Goal: Communication & Community: Answer question/provide support

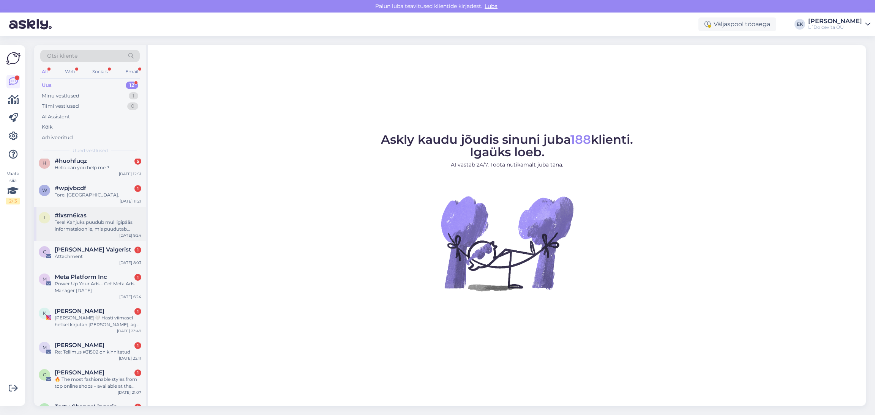
scroll to position [114, 0]
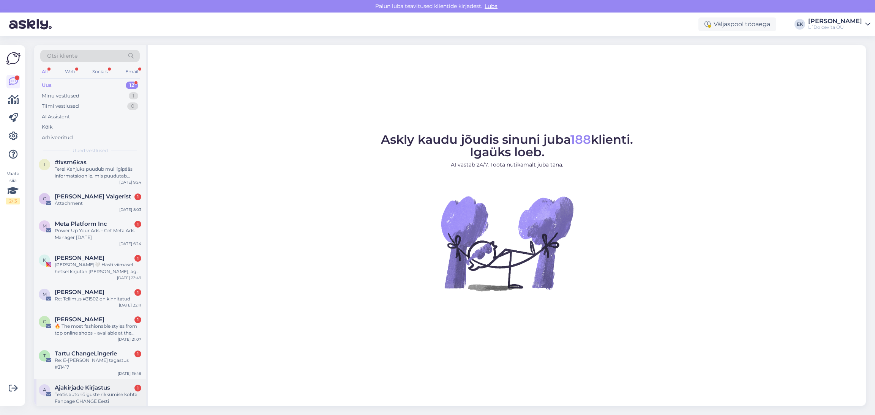
click at [89, 392] on div "Teatis autoriõiguste rikkumise kohta Fanpage CHANGE Eesti" at bounding box center [98, 398] width 87 height 14
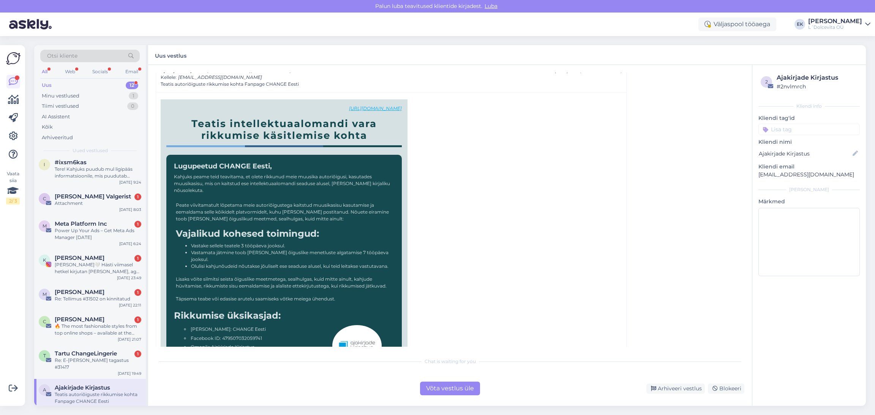
scroll to position [61, 0]
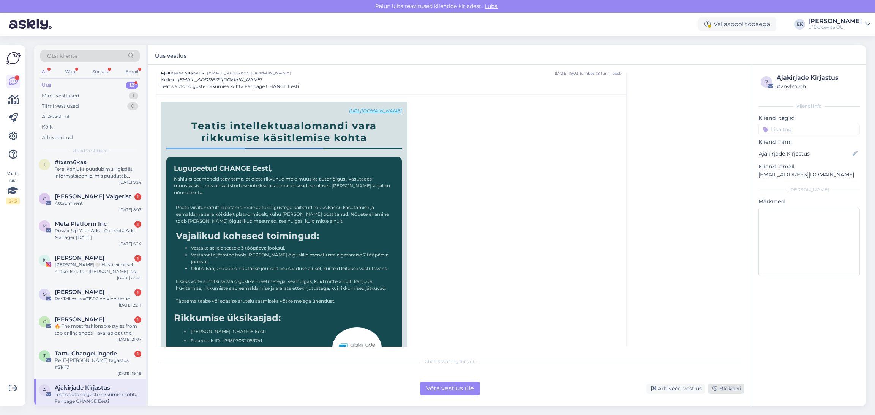
click at [698, 388] on div "Blokeeri" at bounding box center [726, 389] width 36 height 10
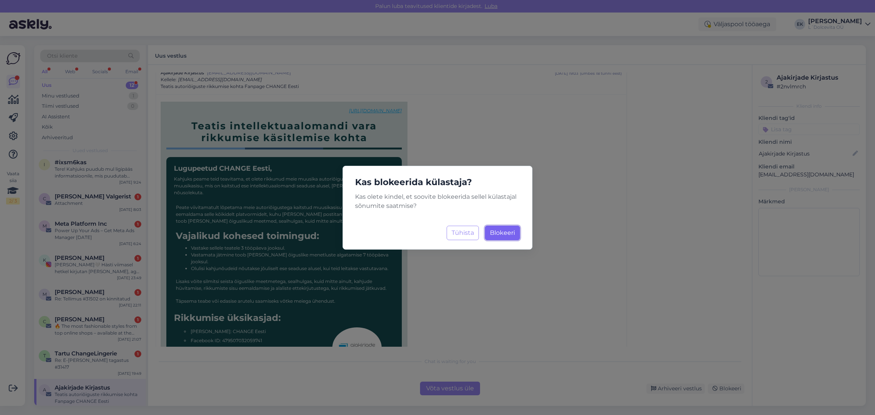
click at [499, 233] on span "Blokeeri" at bounding box center [502, 232] width 25 height 7
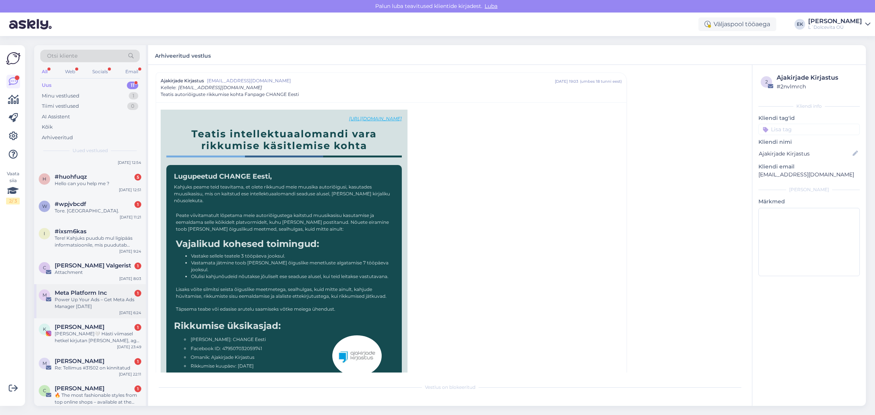
scroll to position [80, 0]
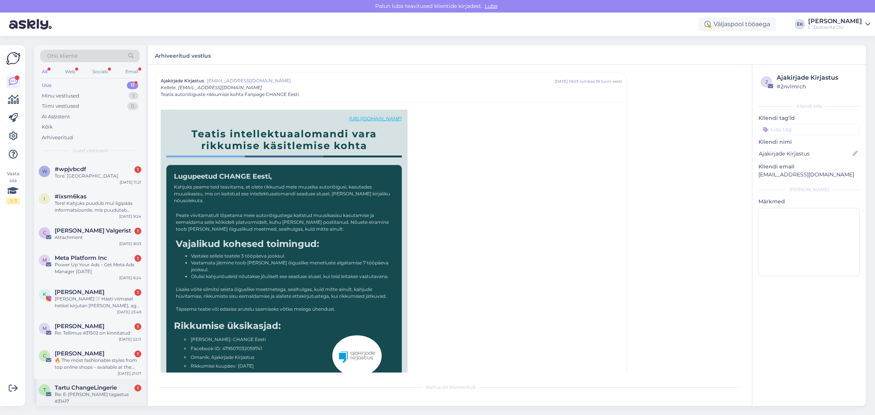
click at [79, 395] on div "Re: E-[PERSON_NAME] tagastus #31417" at bounding box center [98, 398] width 87 height 14
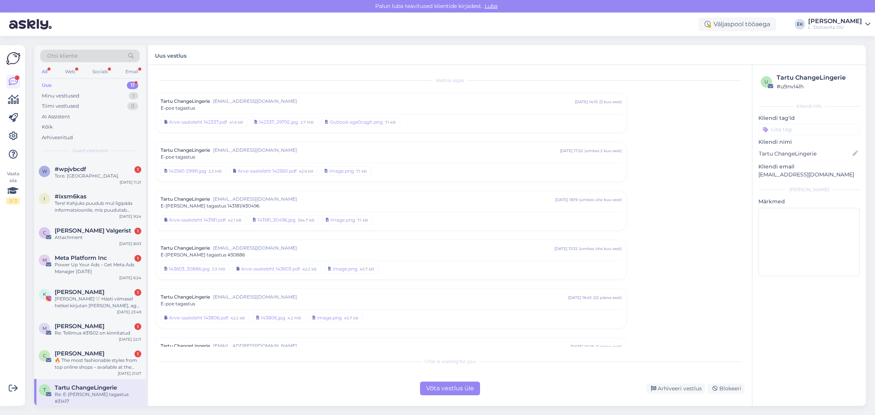
scroll to position [115, 0]
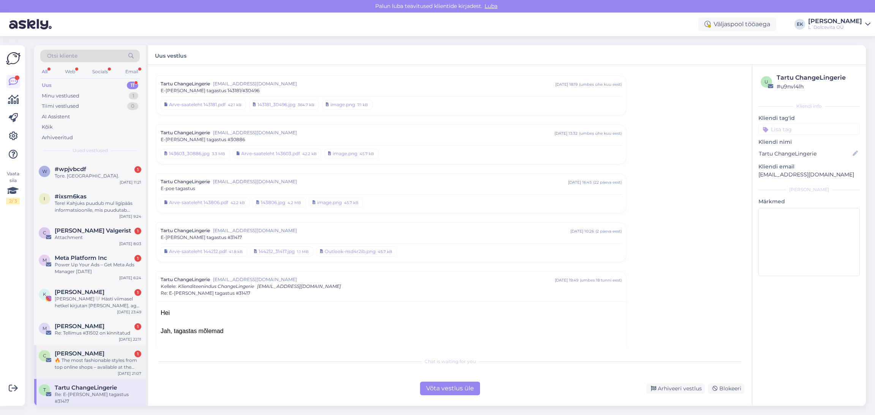
click at [80, 360] on div "🔥 The most fashionable styles from top online shops – available at the [PERSON_…" at bounding box center [98, 364] width 87 height 14
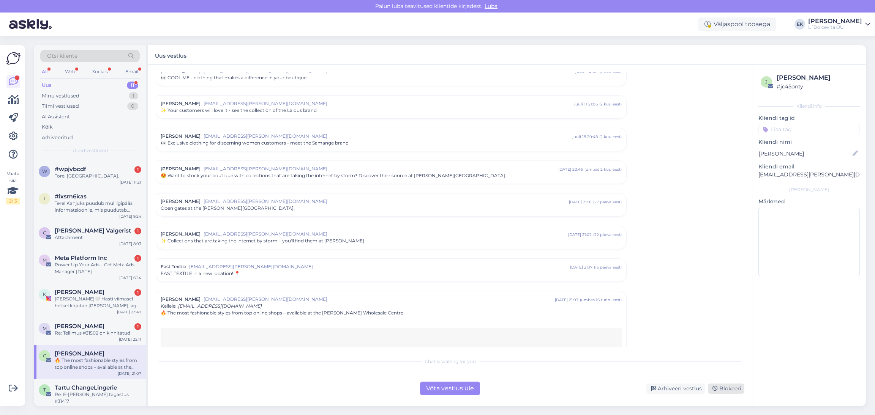
click at [698, 388] on div "Blokeeri" at bounding box center [726, 389] width 36 height 10
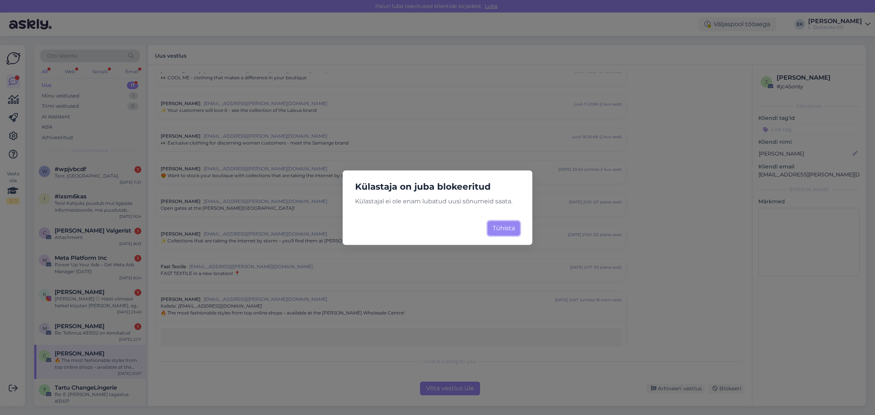
click at [502, 230] on button "Tühista" at bounding box center [504, 228] width 32 height 14
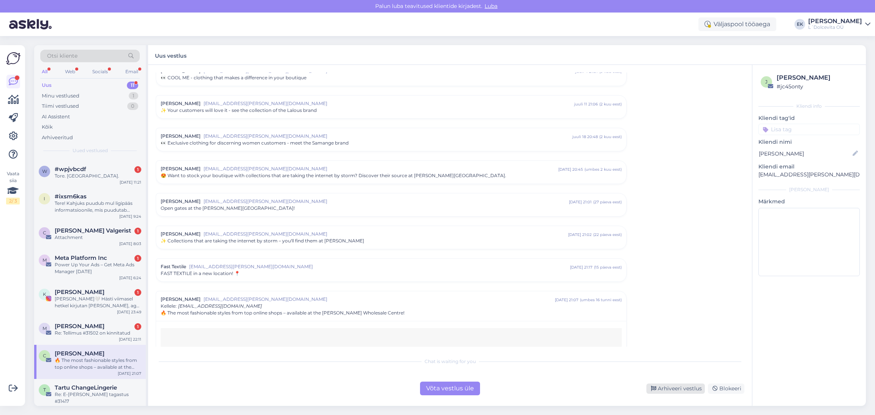
click at [675, 391] on div "Arhiveeri vestlus" at bounding box center [675, 389] width 58 height 10
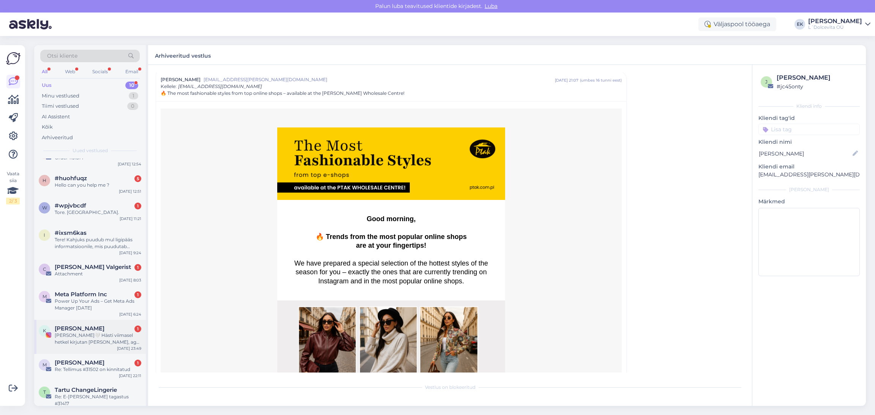
scroll to position [46, 0]
click at [96, 368] on div "Re: Tellimus #31502 on kinnitatud" at bounding box center [98, 367] width 87 height 7
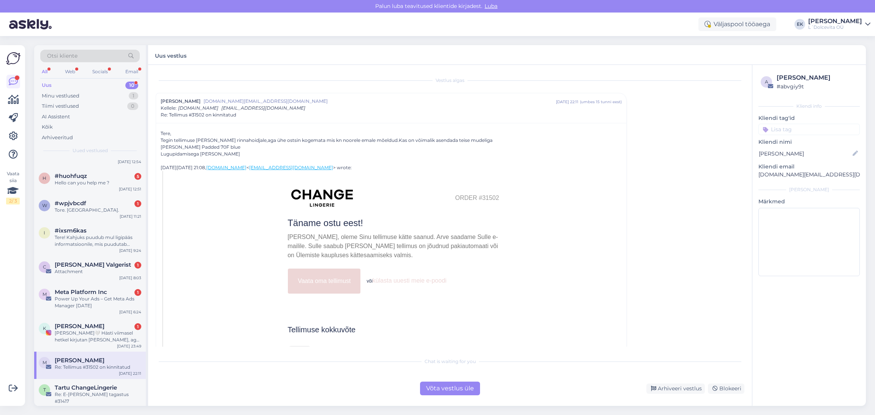
drag, startPoint x: 498, startPoint y: 199, endPoint x: 475, endPoint y: 194, distance: 23.3
click at [475, 194] on center "Order #31502" at bounding box center [393, 198] width 455 height 22
copy table "Order"
click at [698, 369] on div "a Marika Ojamaa # abvgiy9t Kliendi info Kliendi tag'id Kliendi nimi Marika Ojam…" at bounding box center [809, 235] width 114 height 341
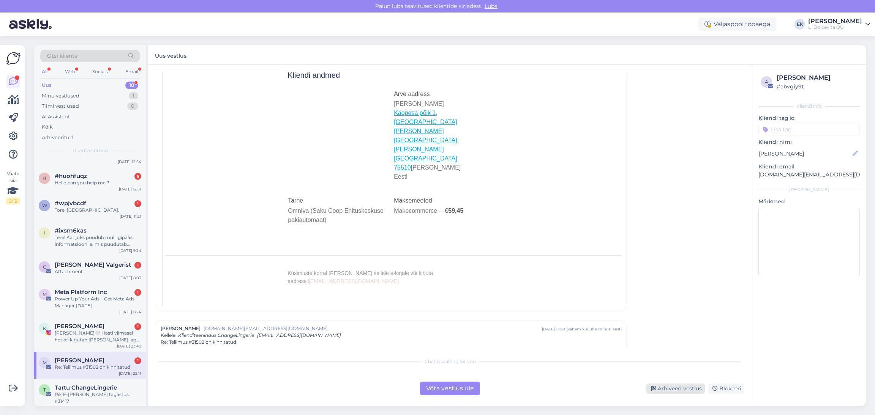
click at [671, 389] on div "Arhiveeri vestlus" at bounding box center [675, 389] width 58 height 10
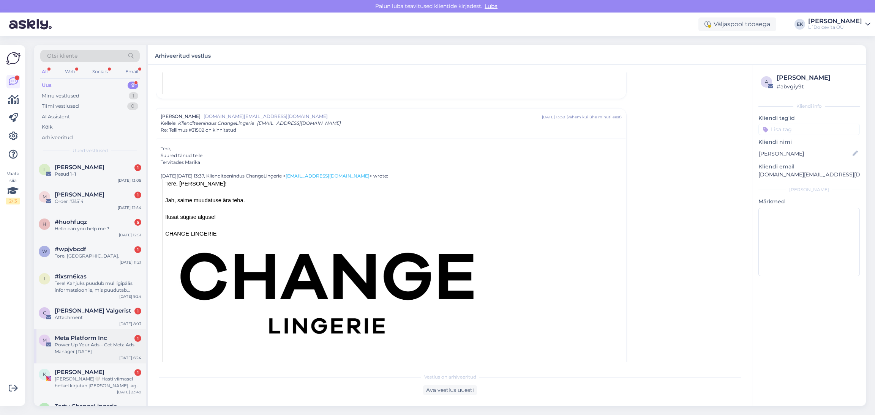
click at [89, 347] on div "Power Up Your Ads – Get Meta Ads Manager [DATE]" at bounding box center [98, 349] width 87 height 14
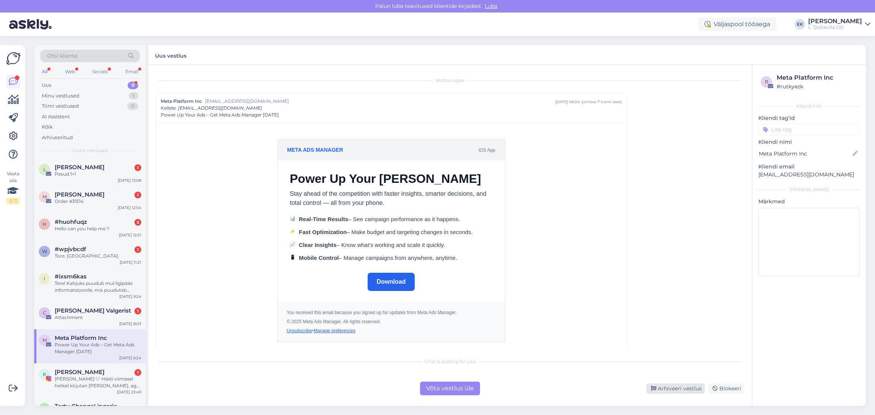
click at [671, 388] on div "Arhiveeri vestlus" at bounding box center [675, 389] width 58 height 10
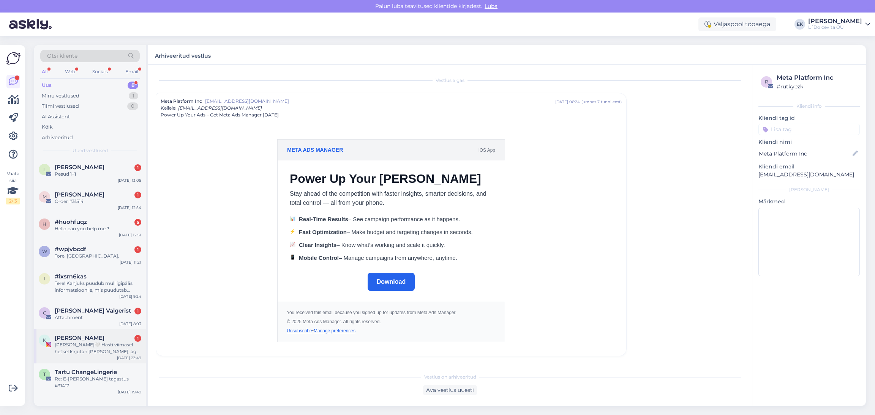
click at [95, 344] on div "[PERSON_NAME]🤍 Hästi viimasel hetkel kirjutan [PERSON_NAME], aga kas sobiks kui…" at bounding box center [98, 349] width 87 height 14
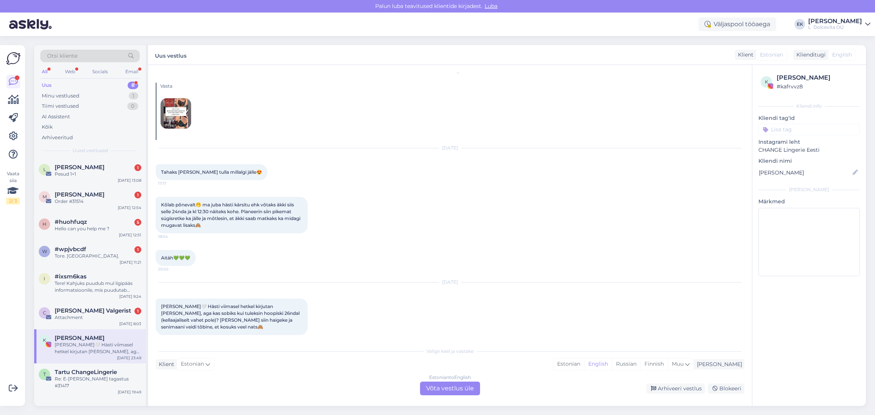
scroll to position [9, 0]
click at [687, 390] on div "Arhiveeri vestlus" at bounding box center [675, 389] width 58 height 10
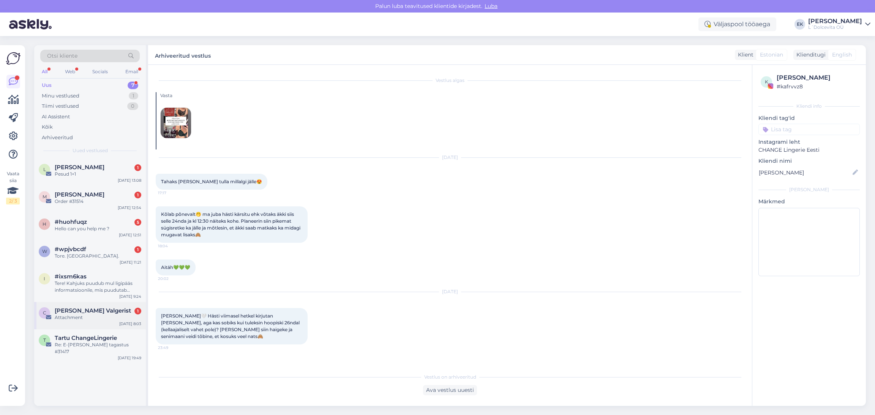
click at [92, 317] on div "Attachment" at bounding box center [98, 317] width 87 height 7
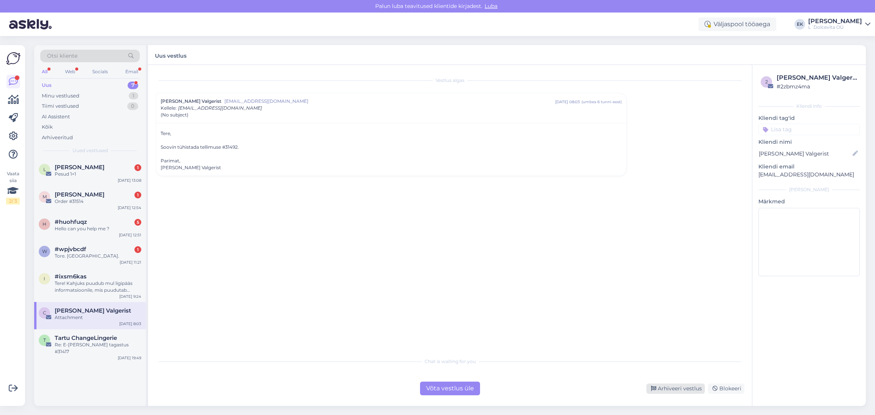
click at [681, 386] on div "Arhiveeri vestlus" at bounding box center [675, 389] width 58 height 10
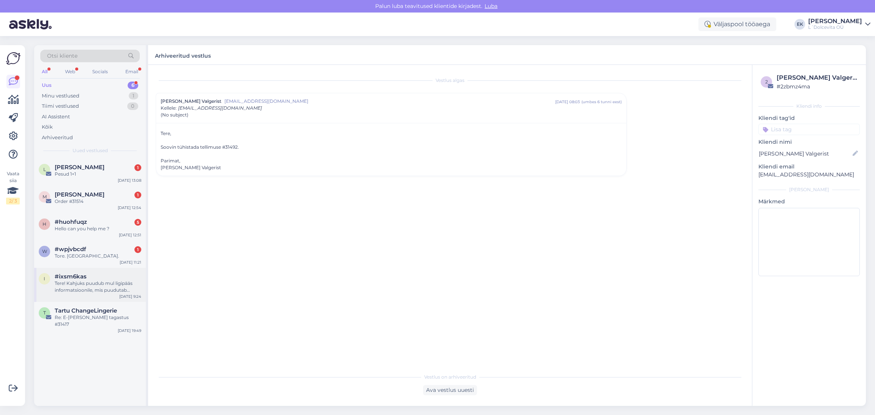
click at [83, 279] on span "#ixsm6kas" at bounding box center [71, 276] width 32 height 7
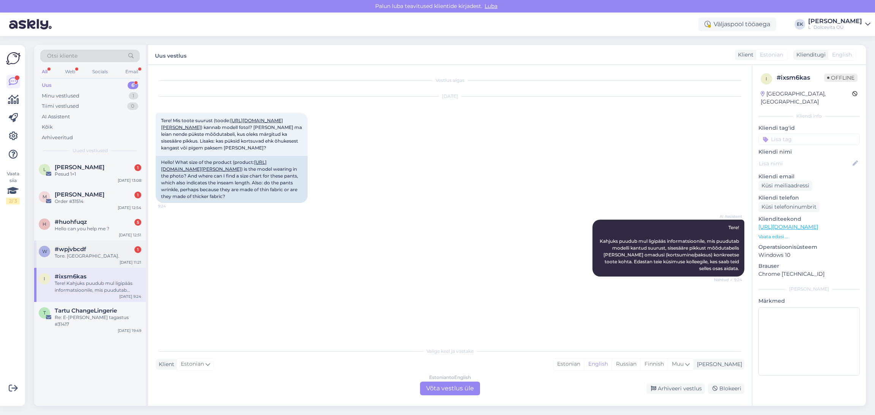
click at [69, 254] on div "Tore. [GEOGRAPHIC_DATA]." at bounding box center [98, 256] width 87 height 7
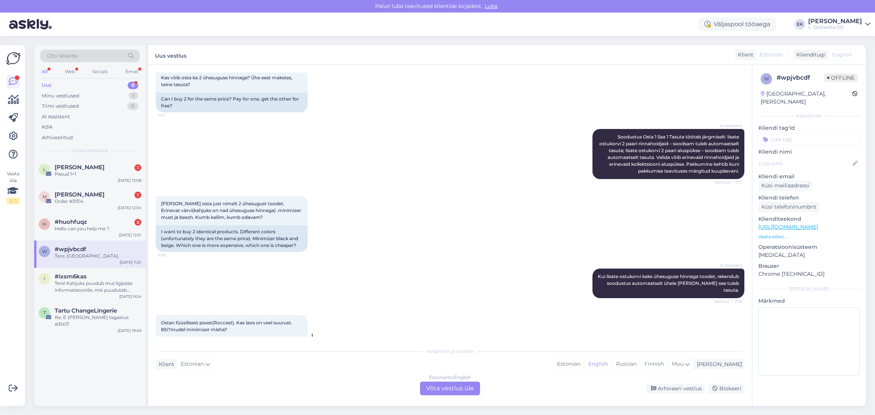
scroll to position [48, 0]
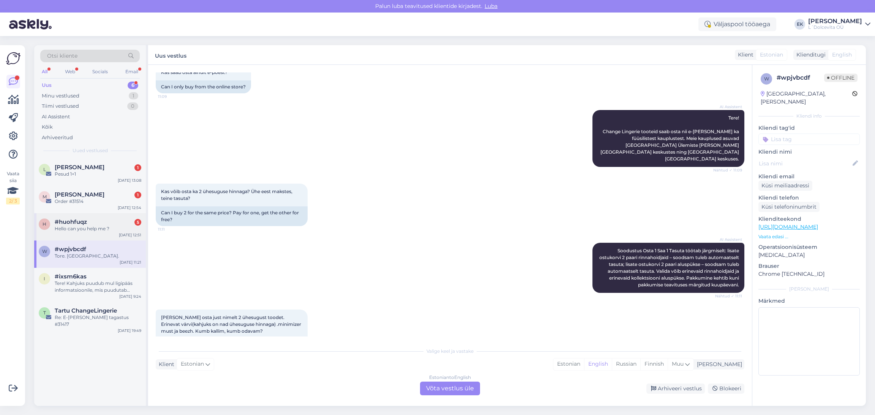
click at [86, 221] on span "#huohfuqz" at bounding box center [71, 222] width 32 height 7
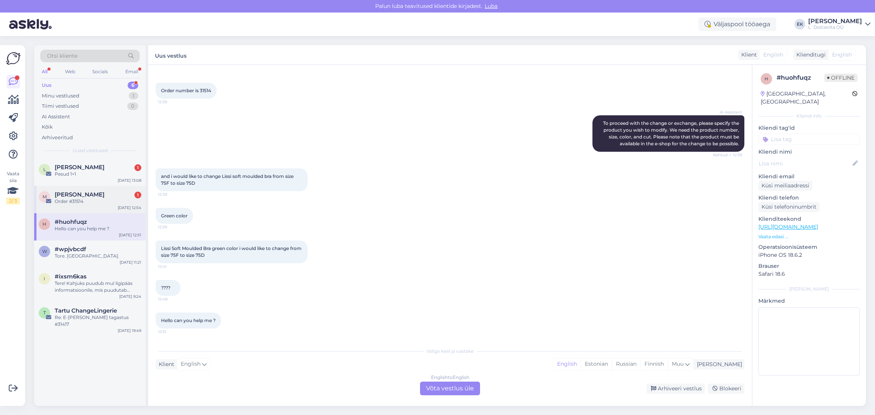
click at [84, 196] on span "[PERSON_NAME]" at bounding box center [80, 194] width 50 height 7
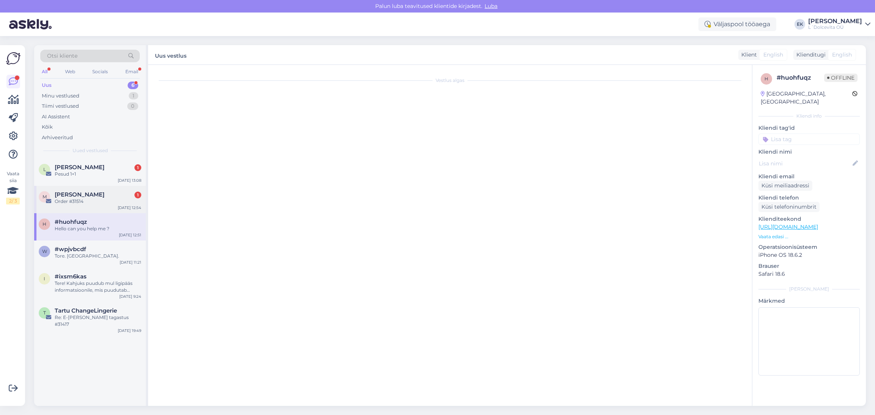
scroll to position [0, 0]
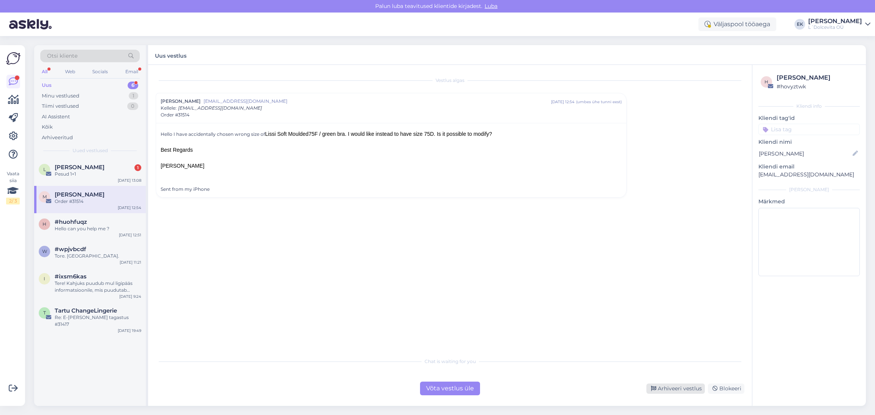
click at [674, 387] on div "Arhiveeri vestlus" at bounding box center [675, 389] width 58 height 10
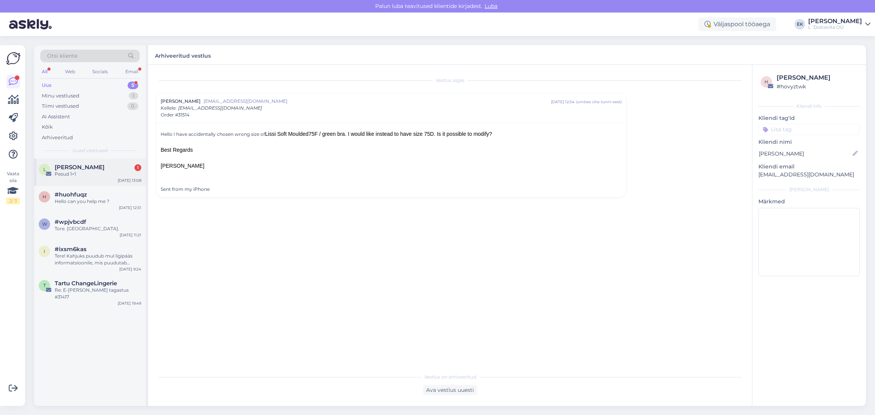
click at [78, 167] on span "[PERSON_NAME]" at bounding box center [80, 167] width 50 height 7
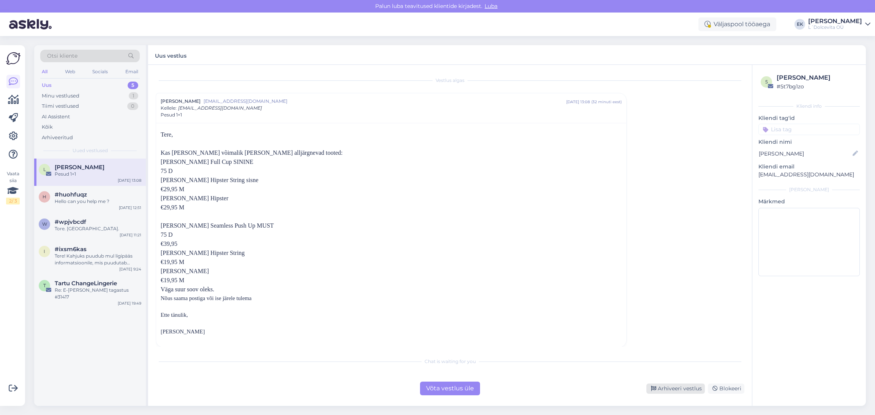
click at [676, 388] on div "Arhiveeri vestlus" at bounding box center [675, 389] width 58 height 10
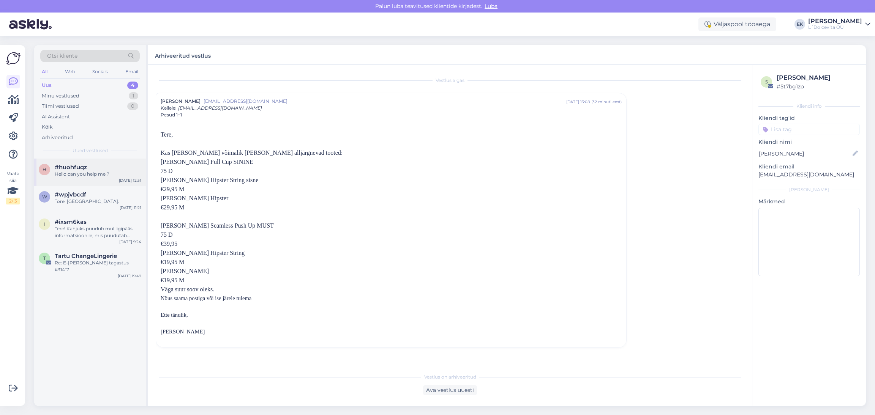
click at [78, 167] on span "#huohfuqz" at bounding box center [71, 167] width 32 height 7
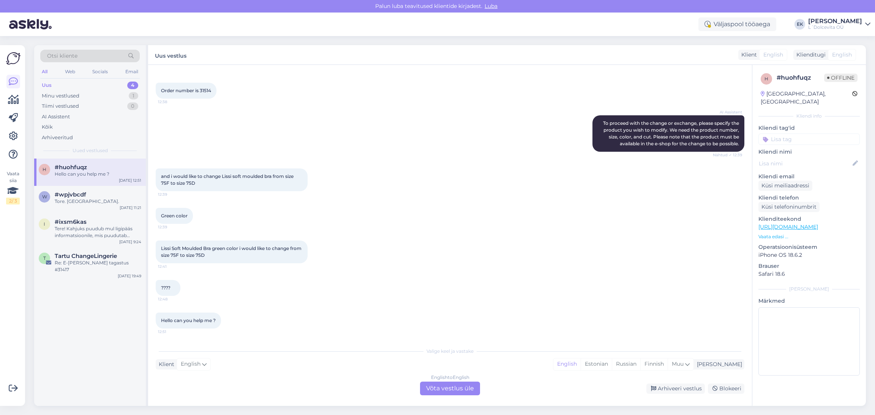
scroll to position [201, 0]
click at [668, 390] on div "Arhiveeri vestlus" at bounding box center [675, 389] width 58 height 10
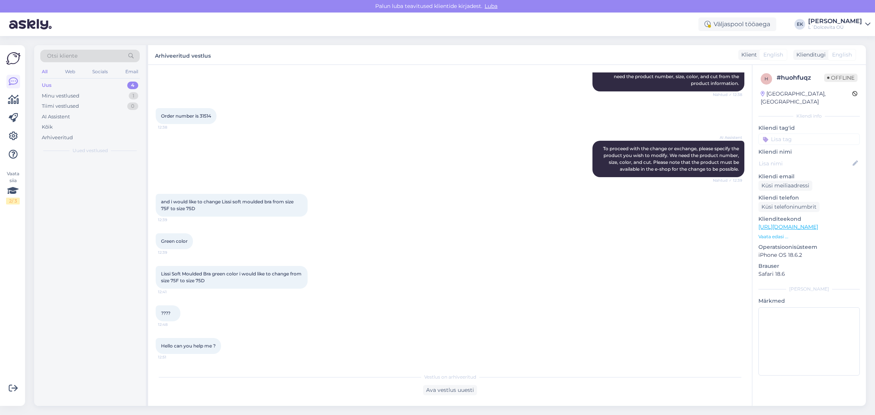
scroll to position [176, 0]
click at [84, 164] on span "#wpjvbcdf" at bounding box center [71, 167] width 32 height 7
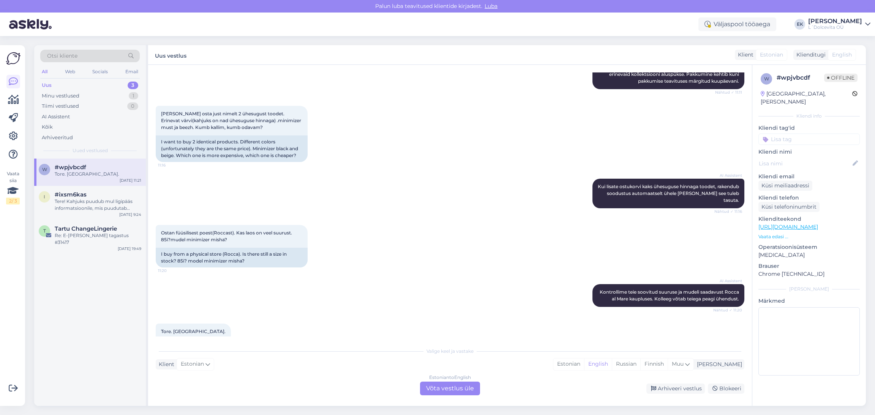
scroll to position [276, 0]
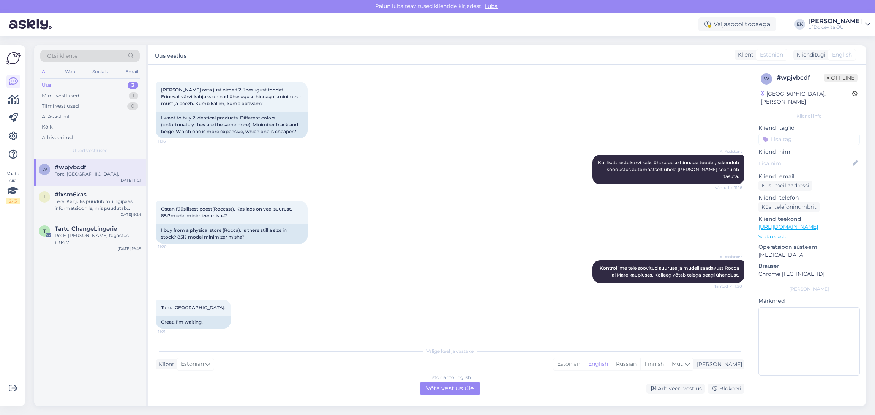
click at [433, 390] on div "Estonian to English Võta vestlus üle" at bounding box center [450, 389] width 60 height 14
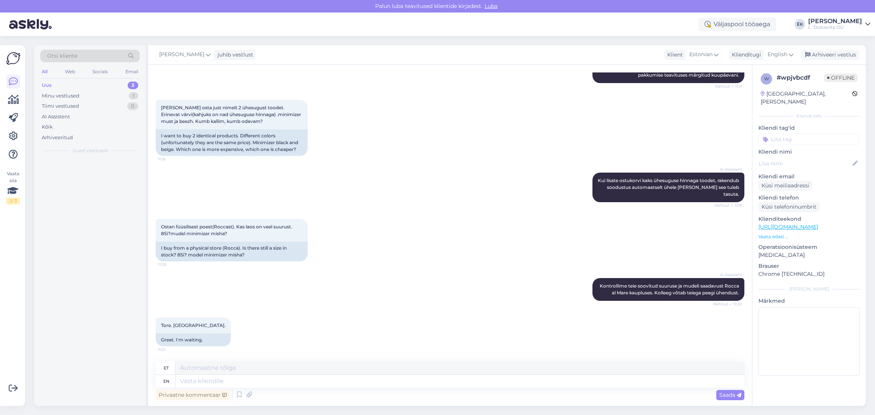
scroll to position [258, 0]
click at [231, 377] on textarea at bounding box center [459, 381] width 569 height 13
type textarea "Tere!"
type textarea "Tere"
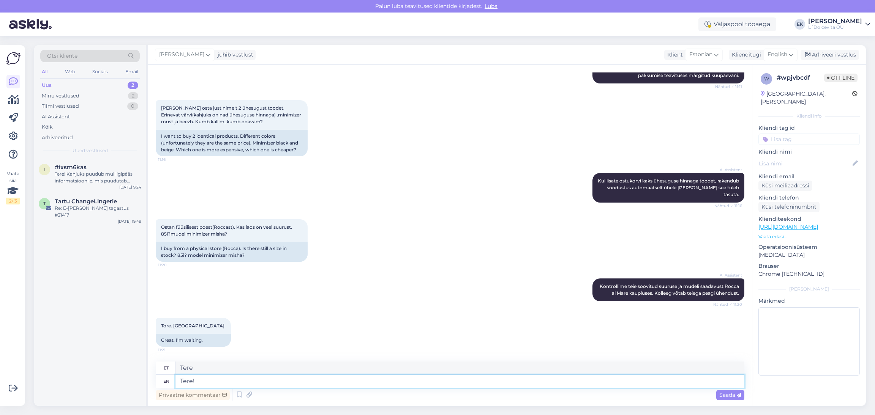
type textarea "Tere!"
type textarea "Tere! K"
type textarea "Tere! Kahjuks"
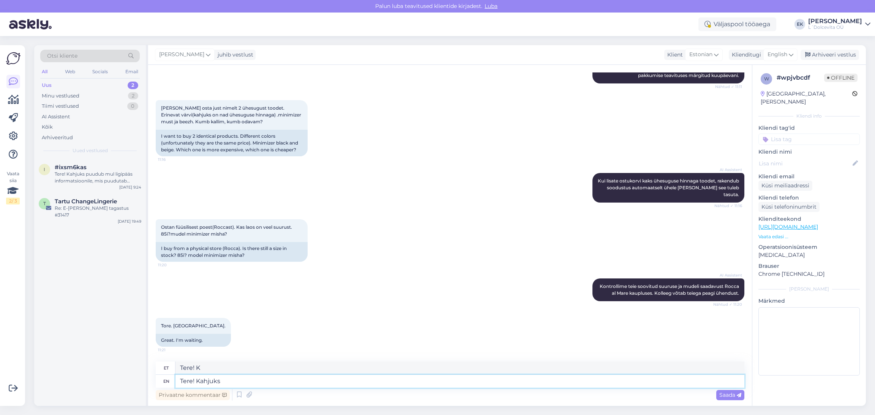
type textarea "Tere! Kahjuks"
type textarea "Tere! Kahjuks Rocca"
type textarea "Tere! Kahjuks Rocca al"
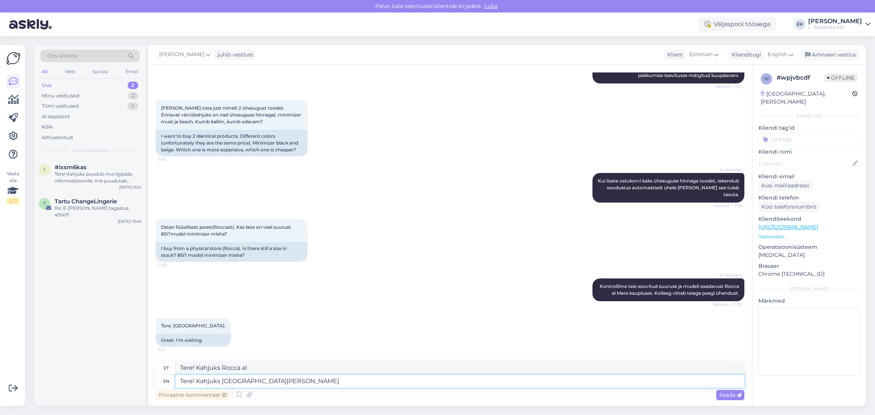
type textarea "Tere! Kahjuks Rocca al Mares"
type textarea "Tere! Kahjuks Rocca al Mares on a"
type textarea "Tere! Kahjuks Rocca al Mares on"
type textarea "Tere! Kahjuks Rocca al Mares on ainult m"
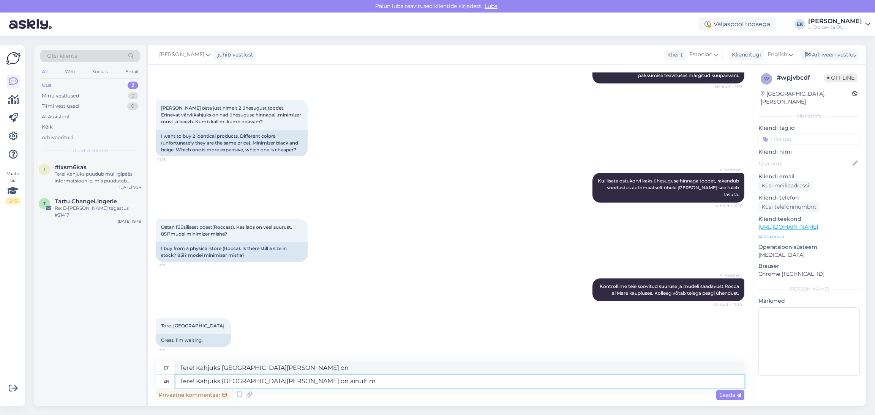
type textarea "Tere! Kahjuks Rocca al Mares on ainult"
type textarea "Tere! Kahjuks Rocca al Mares on ainult musta v"
type textarea "Tere! Kahjuks Rocca al Mares on ainult musta"
type textarea "Tere! Kahjuks Rocca al Mares on ainult musta vär"
type textarea "Tere! Puudub Rocca al Mares on ainult musta vär"
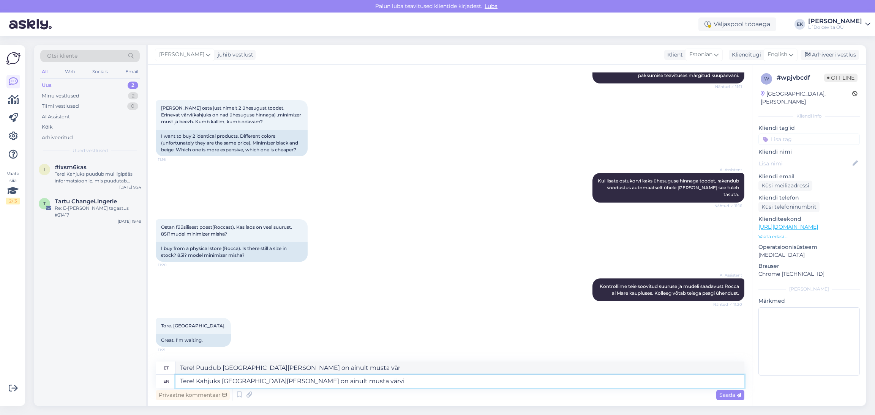
type textarea "Tere! Kahjuks Rocca al Mares on ainult musta värvi"
type textarea "Tere! Puudub Rocca al Mares on ainult musta värvi"
type textarea "Tere! Kahjuks Rocca al Mares on ainult musta värvi 85I"
type textarea "Tere! Puudub Rocca al Mares on ainult musta värvi 85I"
type textarea "Tere! Kahjuks Rocca al Mares on ainult musta värvi 85I ja"
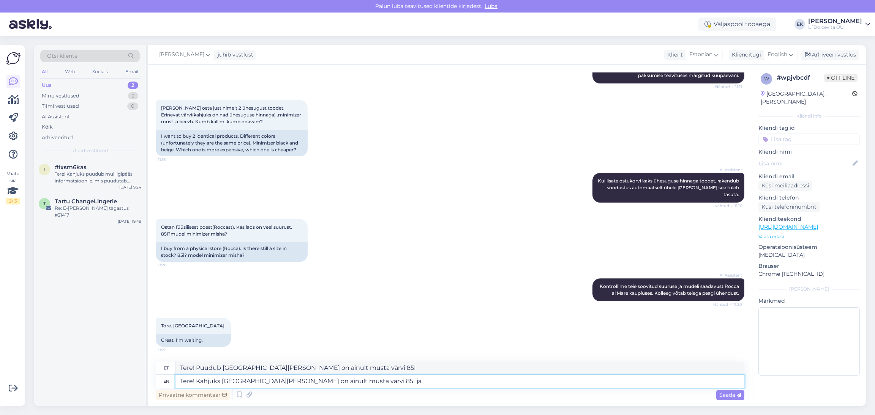
type textarea "Tere! Puudub Rocca al Mares on ainult musta värvi 85I ja"
type textarea "Tere! Kahjuks Rocca al Mares on ainult musta värvi 85I ja 1"
type textarea "Tere! Puudub Rocca al Mares on ainult musta värvi 85I ja 1"
type textarea "Tere! Kahjuks Rocca al Mares on ainult musta värvi 85I ja 1 tk"
type textarea "Tere! Puudub Rocca al Mares on ainult musta värvi 85I ja 1 tk"
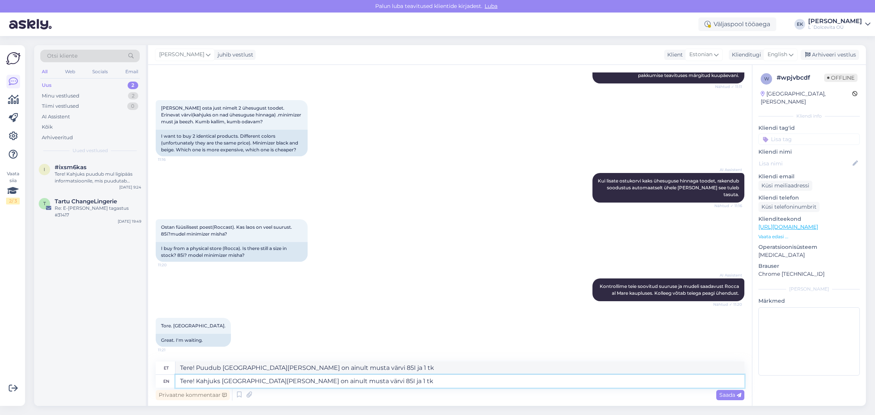
click at [298, 380] on textarea "Tere! Kahjuks Rocca al Mares on ainult musta värvi 85I ja 1 tk" at bounding box center [459, 381] width 569 height 13
type textarea "Tere! Kahjuks Rocca al Mares on ainult 1 tkmusta värvi 85I ja 1 tk"
type textarea "Tere! Puudub Rocca al Mares on ainult 1 tmusta värvi 85I ja 1 tk"
type textarea "Tere! Kahjuks Rocca al Mares on ainult 1 tk musta värvi 85I ja 1 tk"
type textarea "Tere! Puudub Rocca al Mares on ainult 1 tk musta värvi 85I ja 1 tk"
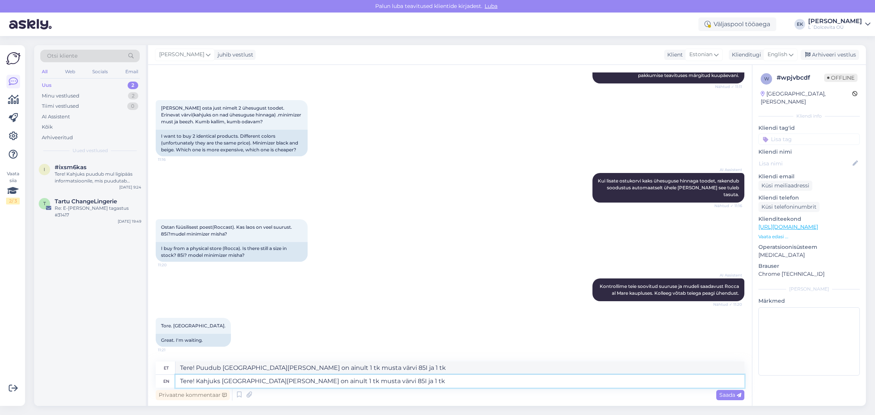
click at [388, 380] on textarea "Tere! Kahjuks Rocca al Mares on ainult 1 tk musta värvi 85I ja 1 tk" at bounding box center [459, 381] width 569 height 13
type textarea "Tere! Kahjuks Rocca al Mares on ainult 1 tk musta värvi 85I ja 1"
type textarea "Tere! Puudub Rocca al Mares on ainult 1 tk musta värvi 85I ja 1"
type textarea "Tere! Kahjuks Rocca al Mares on ainult 1 tk musta värvi 85I ja"
type textarea "Tere! Puudub Rocca al Mares on ainult 1 tk musta värvi 85I ja"
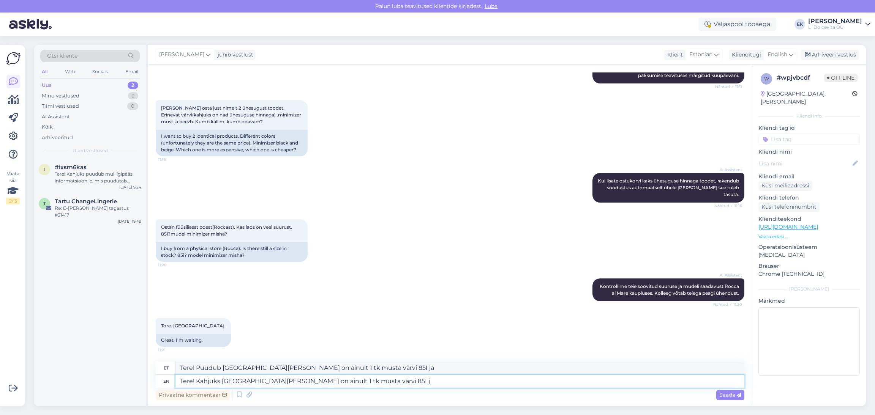
type textarea "Tere! Kahjuks Rocca al Mares on ainult 1 tk musta värvi 85I"
type textarea "Tere! Puudub Rocca al Mares on ainult 1 tk musta värvi 85I"
type textarea "Tere! Kahjuks Rocca al Mares on ainult 1 tk musta värvi 85I,"
type textarea "Tere! Kahjuks Rocca al Mares on ainult 1 tk musta värvi 85I, bee"
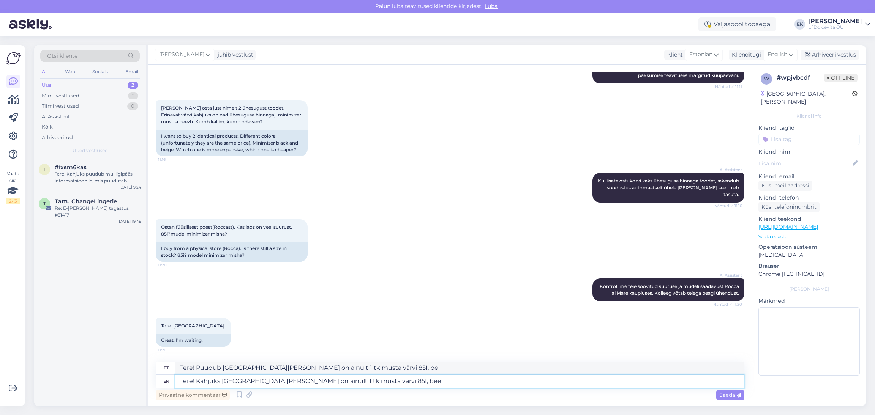
type textarea "Tere! Puudub Rocca al Mares on ainult 1 tk musta värvi 85I, bee"
type textarea "Tere! Kahjuks Rocca al Mares on ainult 1 tk musta värvi 85I, beež"
type textarea "Tere! Puudub Rocca al Mares on ainult 1 tk musta värvi 85I, beež"
type textarea "Tere! Kahjuks Rocca al Mares on ainult 1 tk musta värvi 85I, beež värv s"
type textarea "Tere! Puudub Rocca al Mares on ainult 1 tk musta värvi 85I, beež värv"
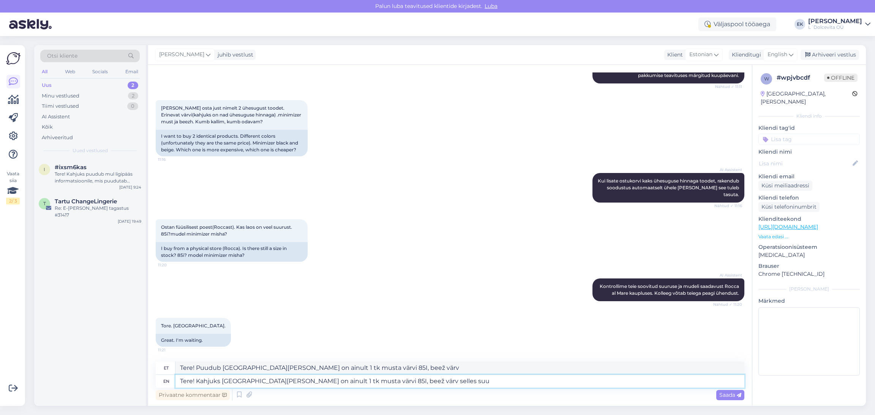
type textarea "Tere! Kahjuks Rocca al Mares on ainult 1 tk musta värvi 85I, beež värv selles s…"
type textarea "Tere! Puudub Rocca al Mares on ainult 1 tk musta värvi 85I, beež värv selles"
type textarea "Tere! Kahjuks Rocca al Mares on ainult 1 tk musta värvi 85I, beež värv selles s…"
type textarea "Tere! Puudub Rocca al Mares on ainult 1 tk musta värvi 85I, beež värv selles su…"
type textarea "Tere! Kahjuks Rocca al Mares on ainult 1 tk musta värvi 85I, beež värv selles s…"
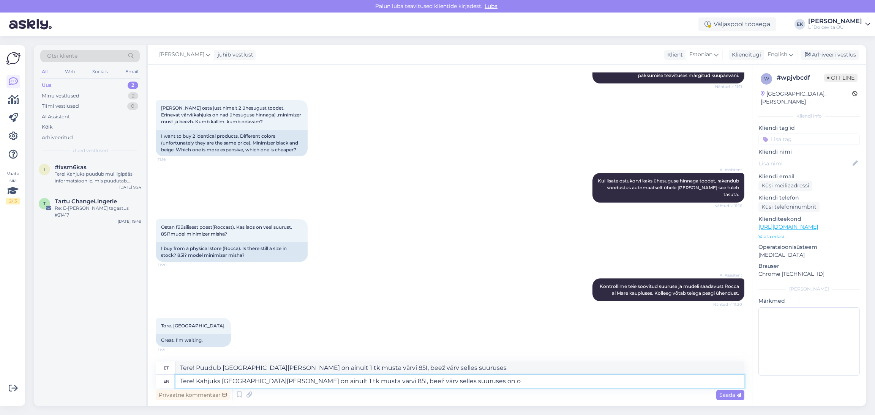
type textarea "Tere! Puudub Rocca al Mares on ainult 1 tk musta värvi 85I, beež värv selles su…"
type textarea "Tere! Kahjuks Rocca al Mares on ainult 1 tk musta värvi 85I, beež värv selles s…"
type textarea "Tere! Puudub Rocca al Mares on ainult 1 tk musta värvi 85I, beež värv selles su…"
type textarea "Tere! Kahjuks Rocca al Mares on ainult 1 tk musta värvi 85I, beež värv selles s…"
type textarea "Tere! Puudub Rocca al Mares on ainult 1 tk musta värvi 85I, beež värv selles su…"
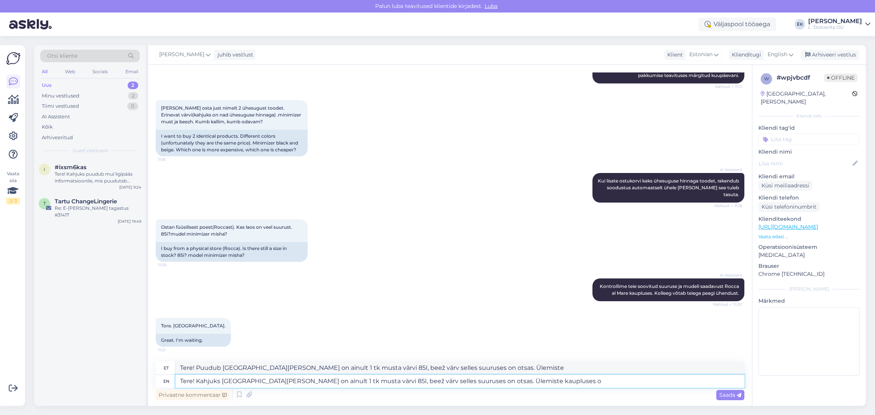
type textarea "Tere! Kahjuks Rocca al Mares on ainult 1 tk musta värvi 85I, beež värv selles s…"
type textarea "Tere! Puudub Rocca al Mares on ainult 1 tk musta värvi 85I, beež värv selles su…"
type textarea "Tere! Kahjuks Rocca al Mares on ainult 1 tk musta värvi 85I, beež värv selles s…"
type textarea "Tere! Puudub Rocca al Mares on ainult 1 tk musta värvi 85I, beež värv selles su…"
type textarea "Tere! Kahjuks Rocca al Mares on ainult 1 tk musta värvi 85I, beež värv selles s…"
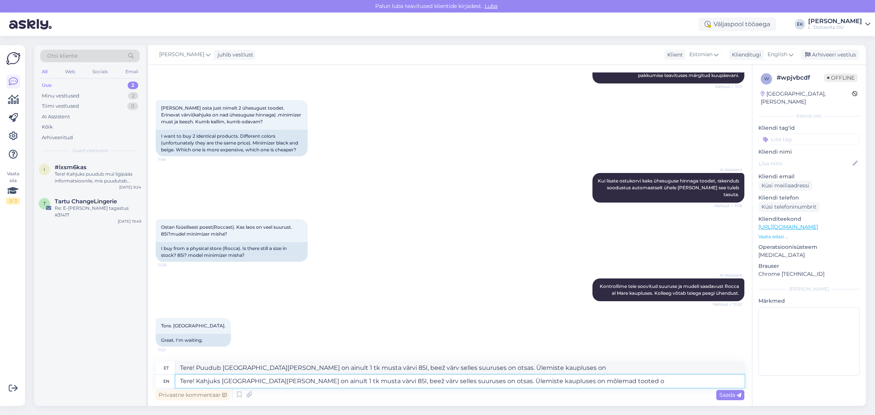
type textarea "Tere! Puudub Rocca al Mares on ainult 1 tk musta värvi 85I, beež värv selles su…"
type textarea "Tere! Kahjuks Rocca al Mares on ainult 1 tk musta värvi 85I, beež värv selles s…"
type textarea "Tere! Puudub Rocca al Mares on ainult 1 tk musta värvi 85I, beež värv selles su…"
type textarea "Tere! Kahjuks [GEOGRAPHIC_DATA][PERSON_NAME] on ainult 1 tk musta värvi 85I, be…"
type textarea "Tere! Puudub [GEOGRAPHIC_DATA][PERSON_NAME] on ainult 1 tk musta värvi 85I, bee…"
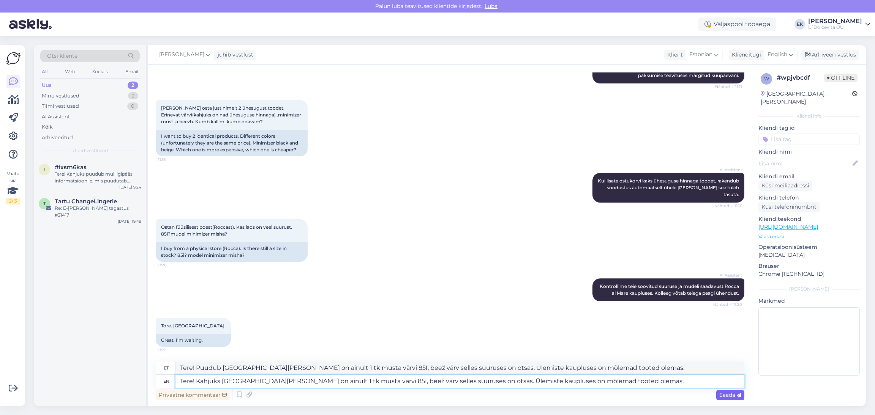
type textarea "Tere! Kahjuks [GEOGRAPHIC_DATA][PERSON_NAME] on ainult 1 tk musta värvi 85I, be…"
click at [698, 396] on span "Saada" at bounding box center [730, 395] width 22 height 7
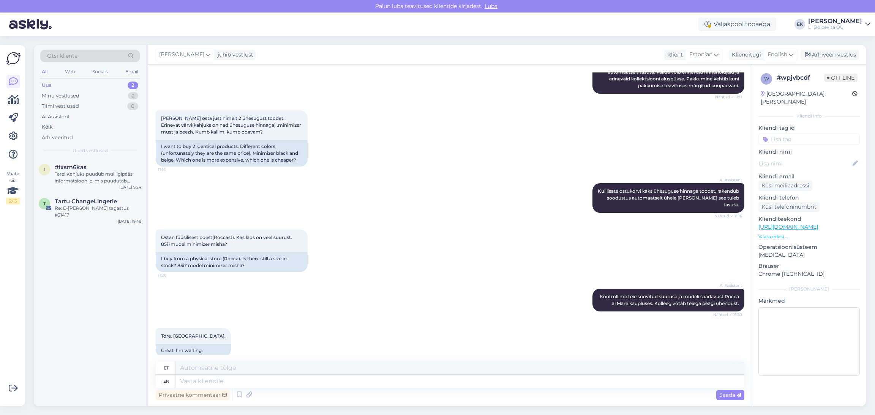
scroll to position [331, 0]
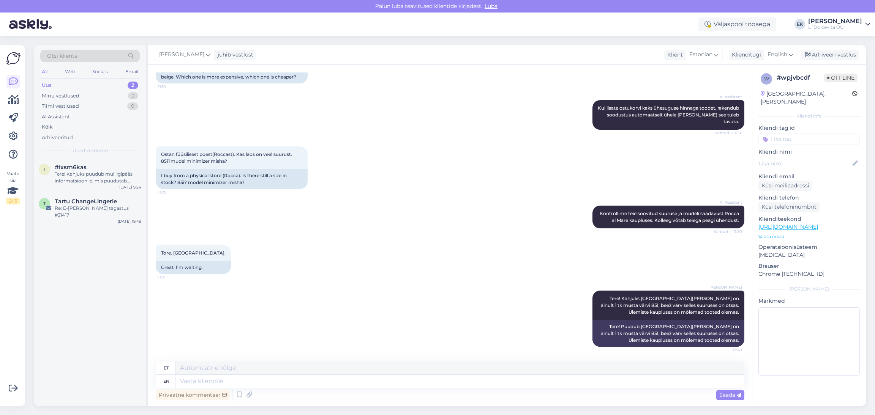
click at [99, 315] on div "i #ixsm6kas Tere! Kahjuks puudub mul ligipääs informatsioonile, mis puudutab mo…" at bounding box center [90, 283] width 112 height 248
click at [73, 205] on div "Re: E-[PERSON_NAME] tagastus #31417" at bounding box center [98, 212] width 87 height 14
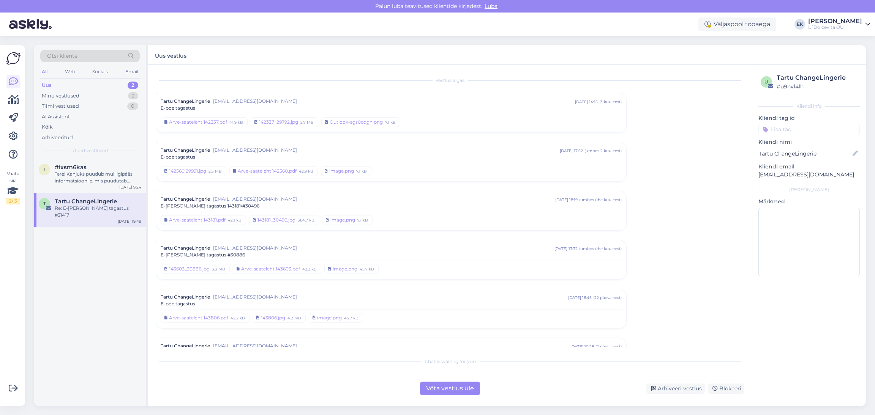
scroll to position [115, 0]
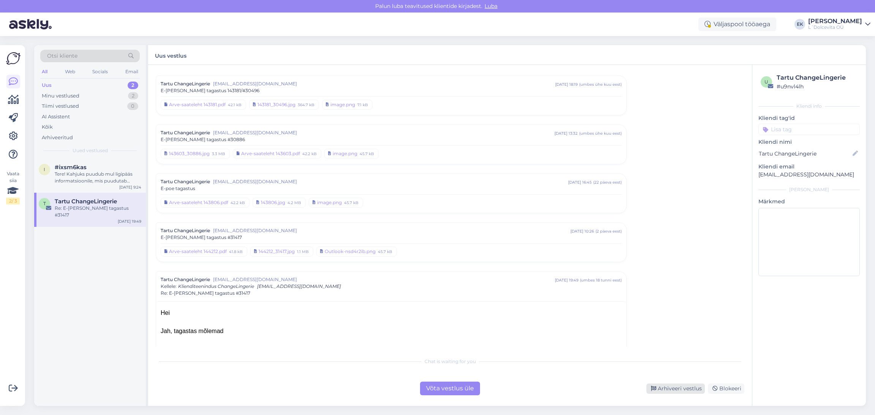
click at [685, 389] on div "Arhiveeri vestlus" at bounding box center [675, 389] width 58 height 10
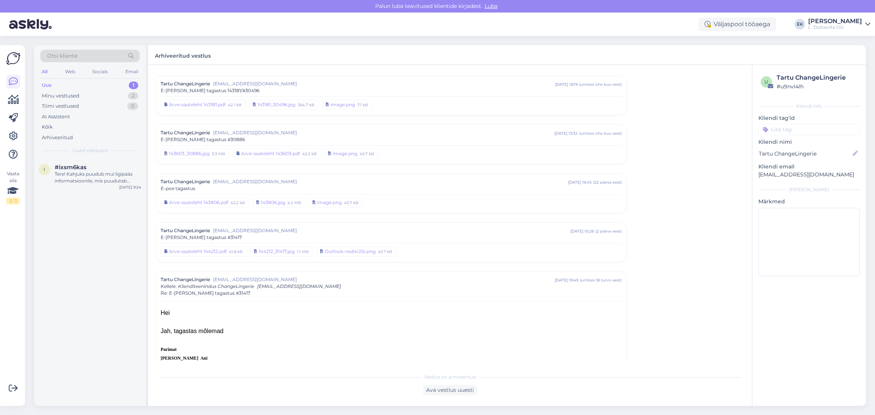
scroll to position [316, 0]
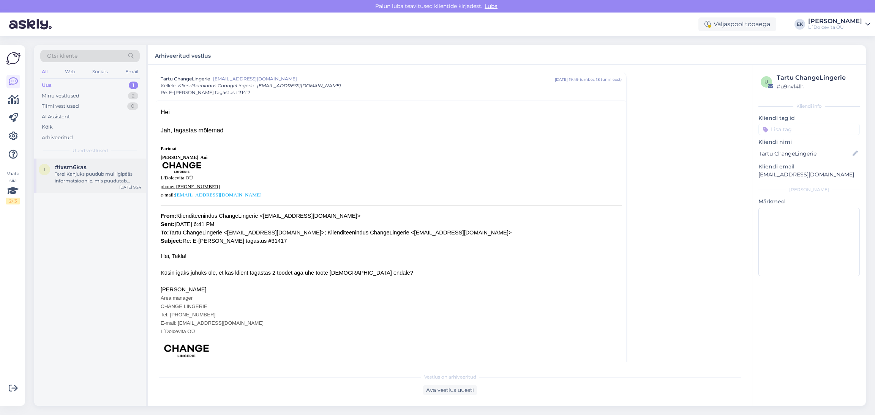
click at [76, 167] on span "#ixsm6kas" at bounding box center [71, 167] width 32 height 7
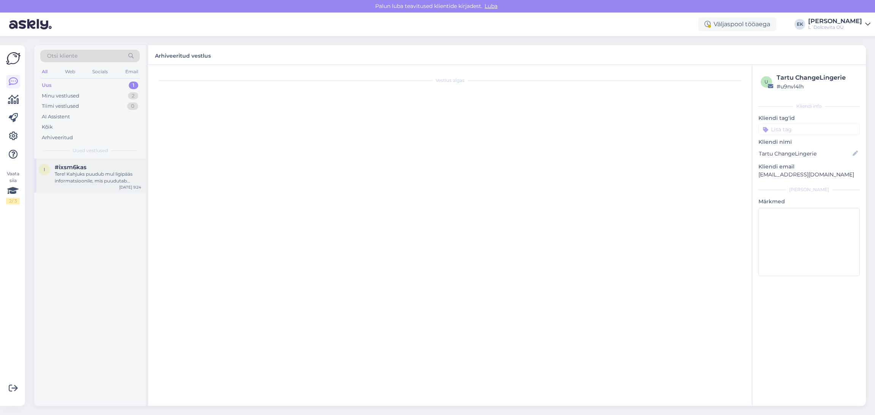
scroll to position [0, 0]
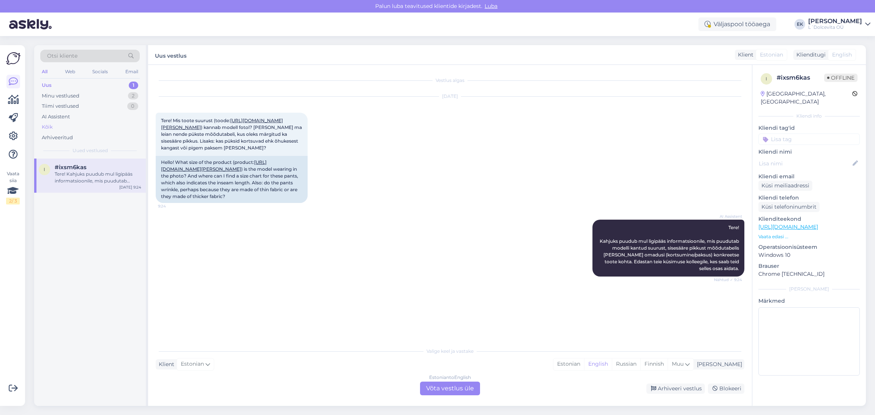
click at [50, 124] on div "Kõik" at bounding box center [47, 127] width 11 height 8
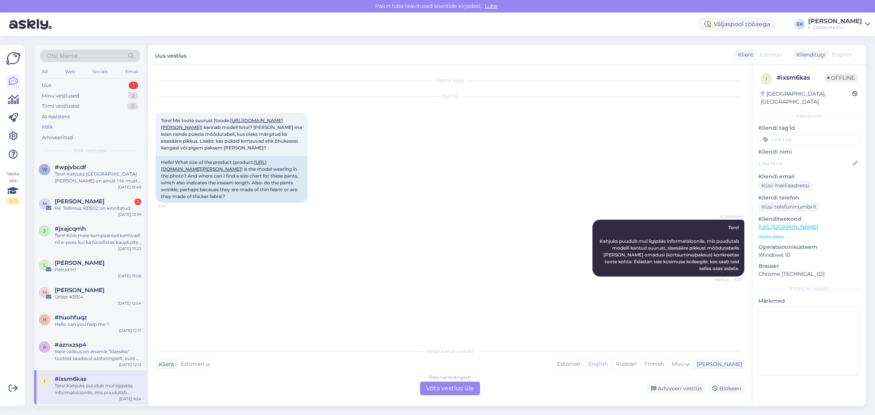
click at [89, 387] on div "Tere! Kahjuks puudub mul ligipääs informatsioonile, mis puudutab modelli kantud…" at bounding box center [98, 390] width 87 height 14
click at [98, 352] on div "Meie valikus on enamik "klassika" tooteid saadaval aastaringselt, kuid ka nende…" at bounding box center [98, 356] width 87 height 14
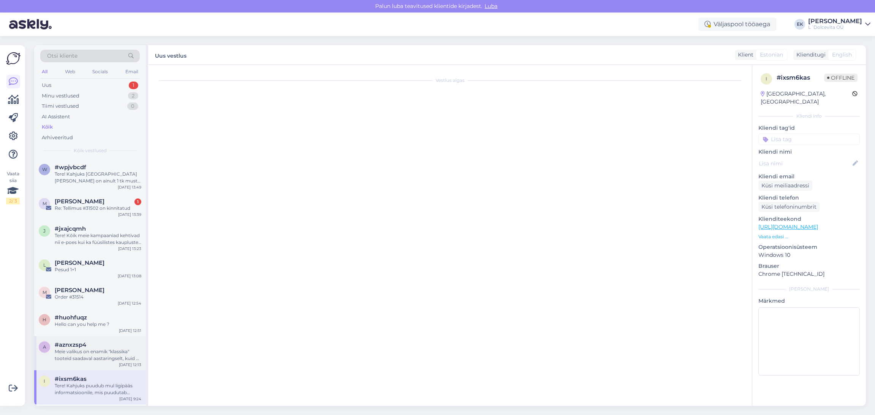
scroll to position [99, 0]
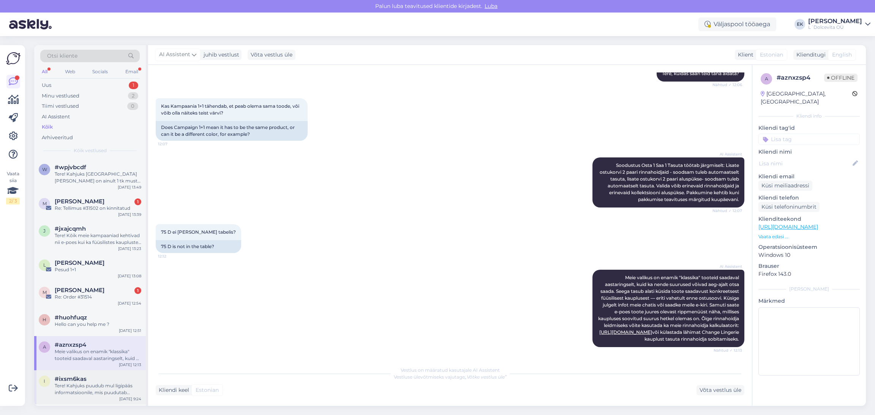
click at [81, 388] on div "Tere! Kahjuks puudub mul ligipääs informatsioonile, mis puudutab modelli kantud…" at bounding box center [98, 390] width 87 height 14
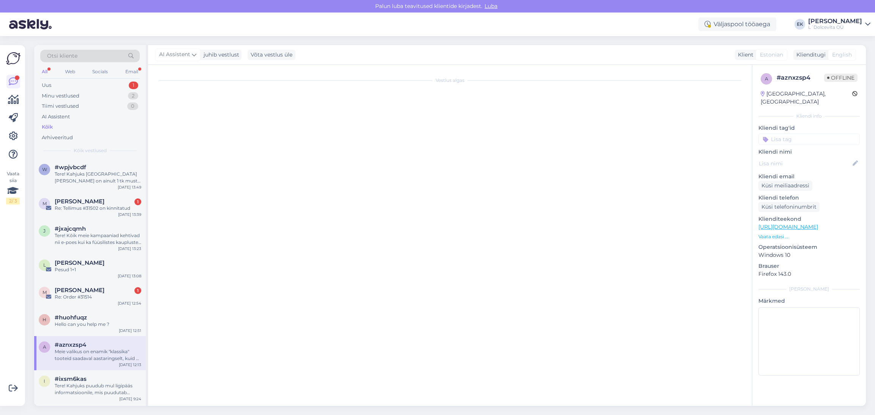
scroll to position [0, 0]
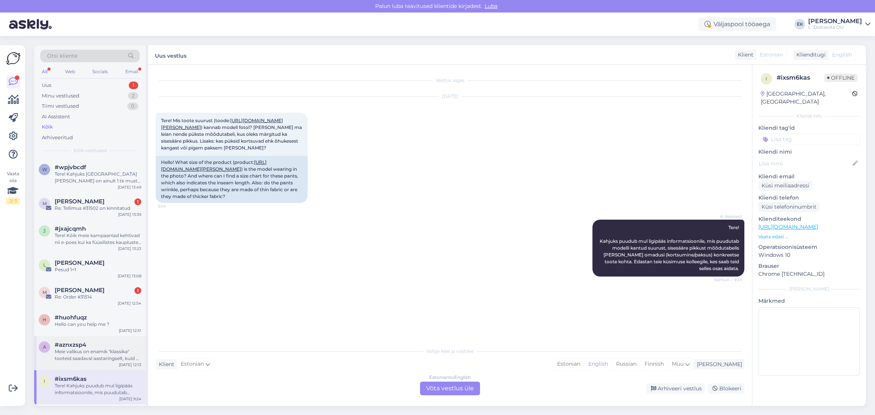
click at [79, 362] on div "a #aznxzsp4 Meie valikus on enamik "klassika" tooteid saadaval aastaringselt, k…" at bounding box center [90, 353] width 112 height 34
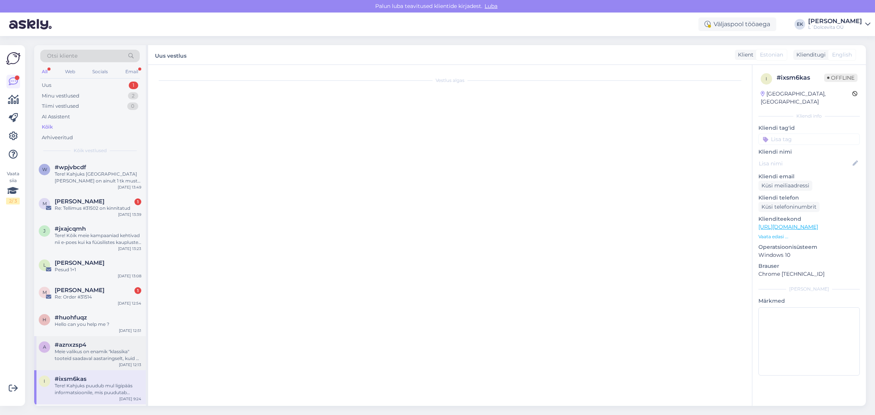
scroll to position [99, 0]
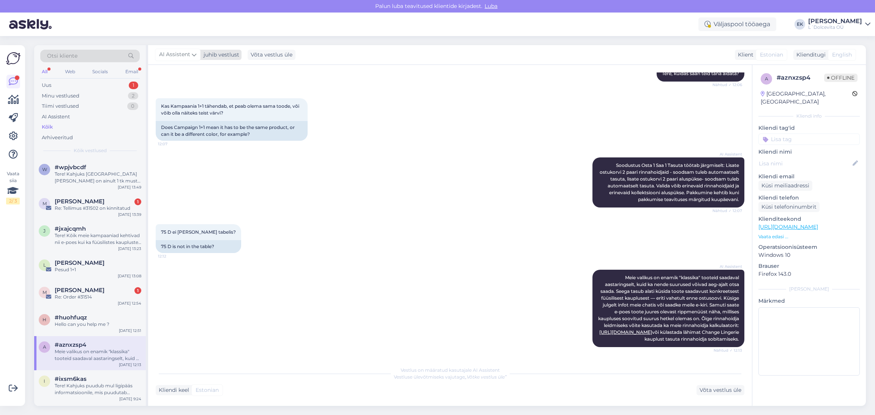
click at [223, 57] on div "juhib vestlust" at bounding box center [219, 55] width 39 height 8
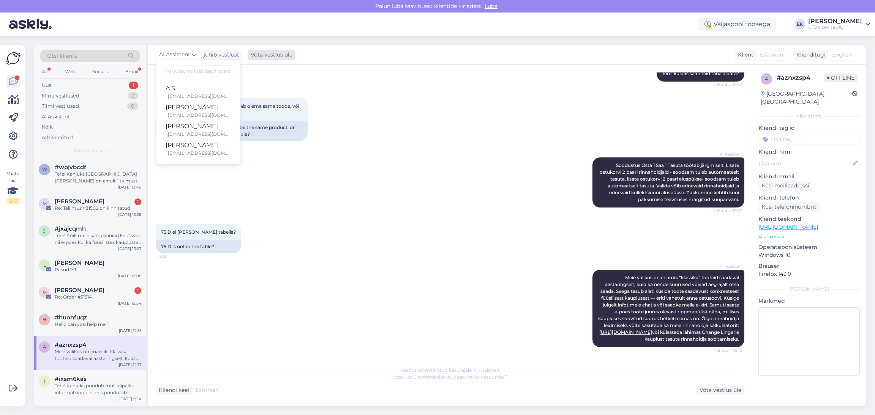
click at [268, 55] on div "Võta vestlus üle" at bounding box center [272, 55] width 48 height 10
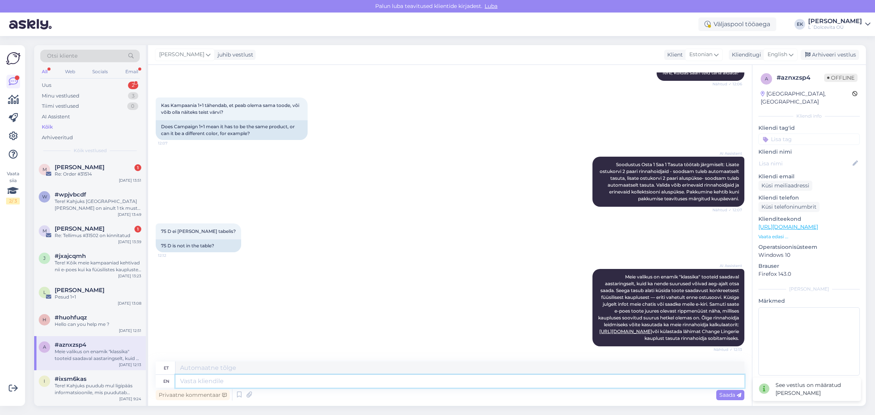
click at [224, 385] on textarea at bounding box center [459, 381] width 569 height 13
type textarea "Tere"
type textarea "Tere!"
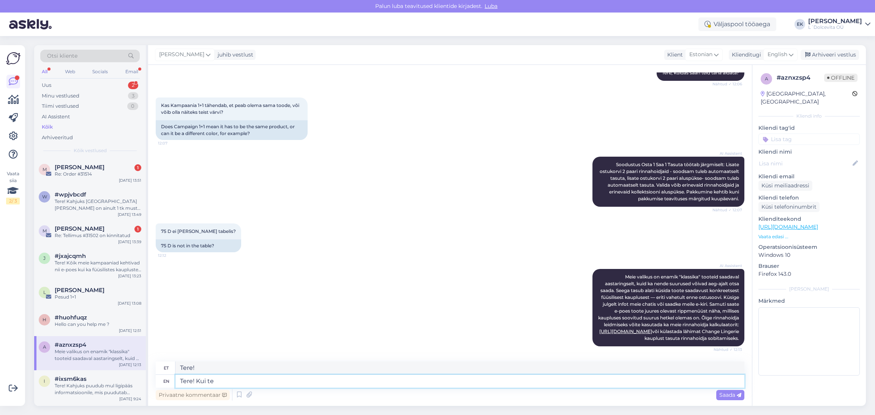
type textarea "Tere! Kui tei"
type textarea "Tere! Kui"
type textarea "Tere! Kui teil"
drag, startPoint x: 221, startPoint y: 381, endPoint x: 136, endPoint y: 379, distance: 85.1
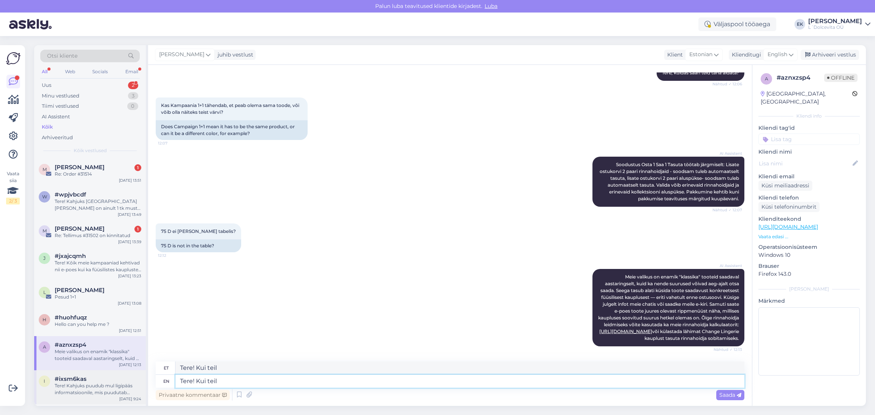
click at [136, 379] on div "Otsi kliente All Web Socials Email Uus 2 Minu vestlused 3 Tiimi vestlused 0 AI …" at bounding box center [450, 225] width 832 height 361
click at [212, 315] on div "AI Assistent Meie valikus on enamik "klassika" tooteid saadaval aastaringselt, …" at bounding box center [450, 308] width 589 height 94
click at [78, 325] on div "Hello can you help me ?" at bounding box center [98, 324] width 87 height 7
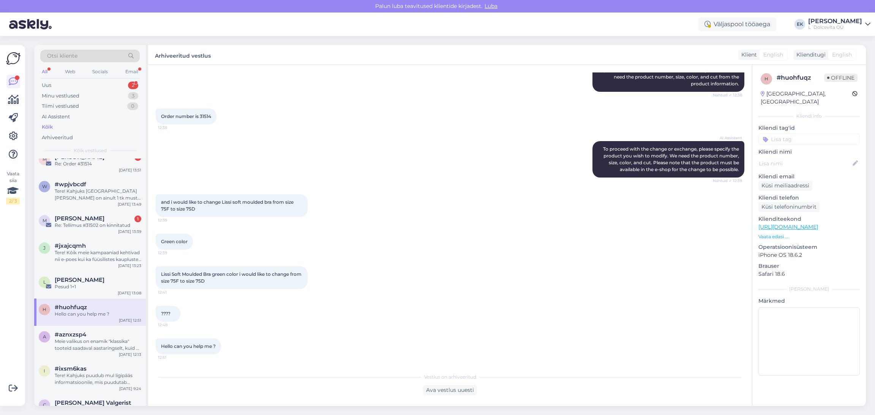
scroll to position [0, 0]
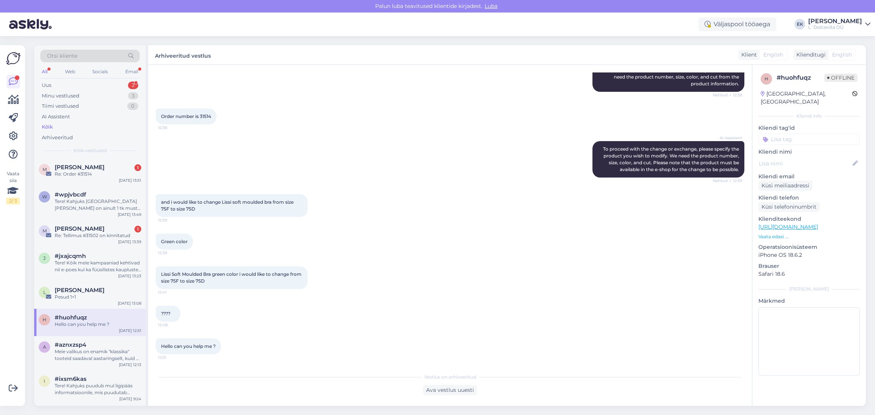
click at [86, 327] on div "Hello can you help me ?" at bounding box center [98, 324] width 87 height 7
click at [87, 293] on span "[PERSON_NAME]" at bounding box center [80, 290] width 50 height 7
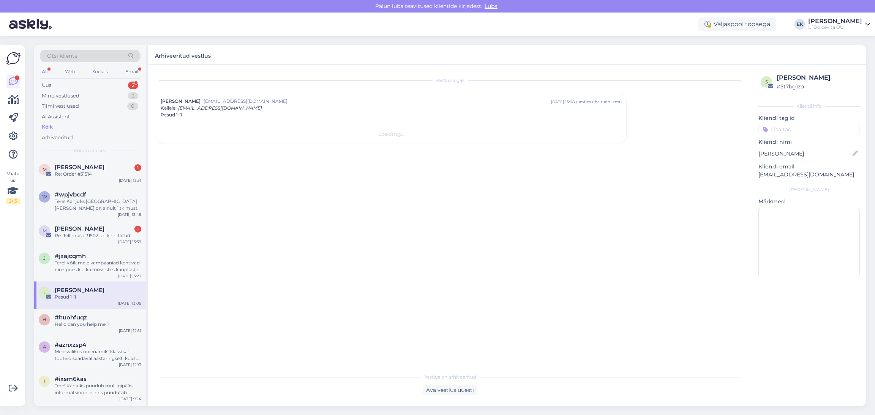
scroll to position [0, 0]
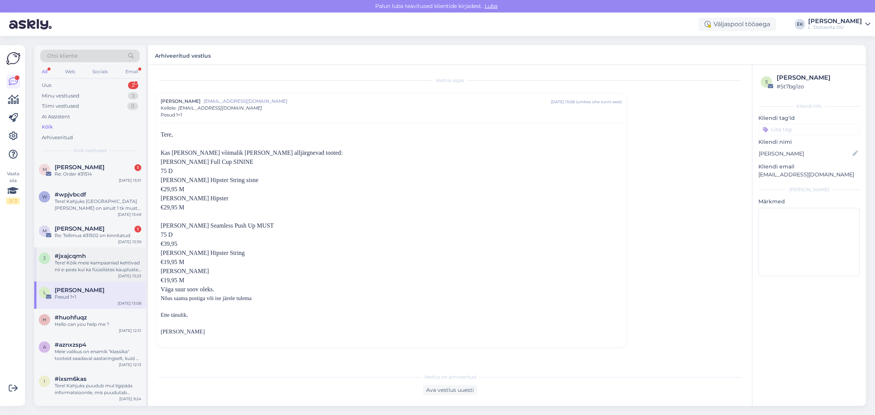
click at [76, 263] on div "Tere! Kõik meie kampaaniad kehtivad nii e-poes kui ka füüsilistes kauplustes ko…" at bounding box center [98, 267] width 87 height 14
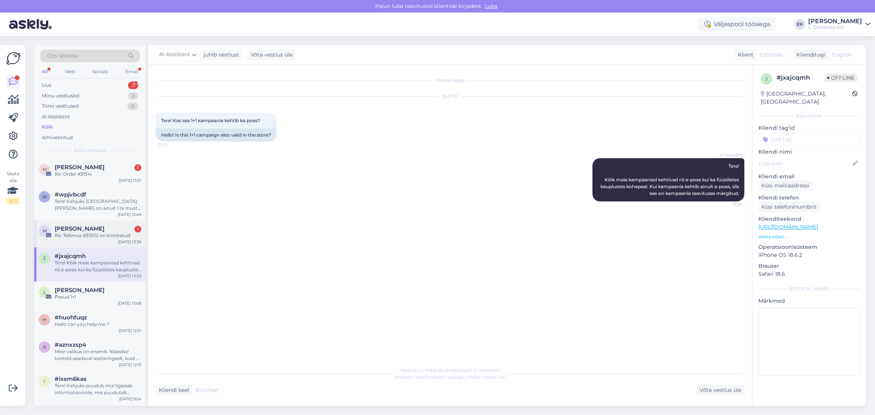
click at [83, 232] on div "Re: Tellimus #31502 on kinnitatud" at bounding box center [98, 235] width 87 height 7
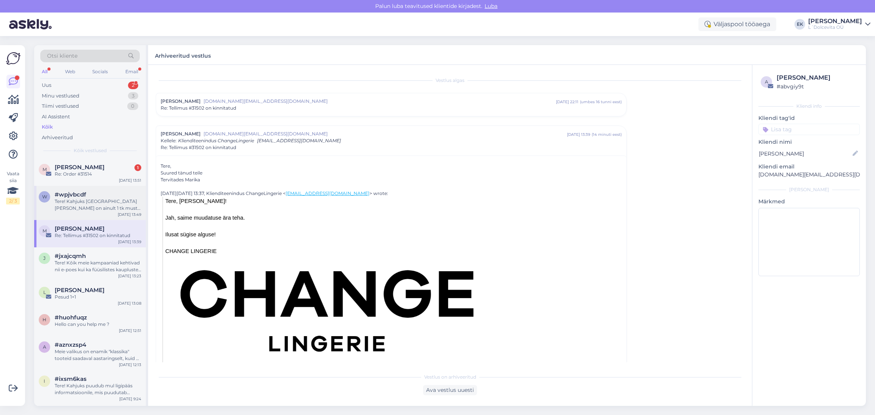
click at [69, 202] on div "Tere! Kahjuks [GEOGRAPHIC_DATA][PERSON_NAME] on ainult 1 tk musta värvi 85I, be…" at bounding box center [98, 205] width 87 height 14
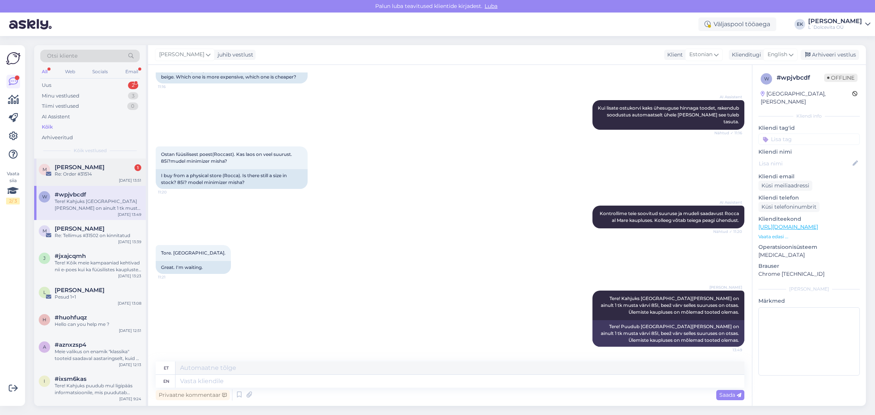
click at [72, 169] on span "[PERSON_NAME]" at bounding box center [80, 167] width 50 height 7
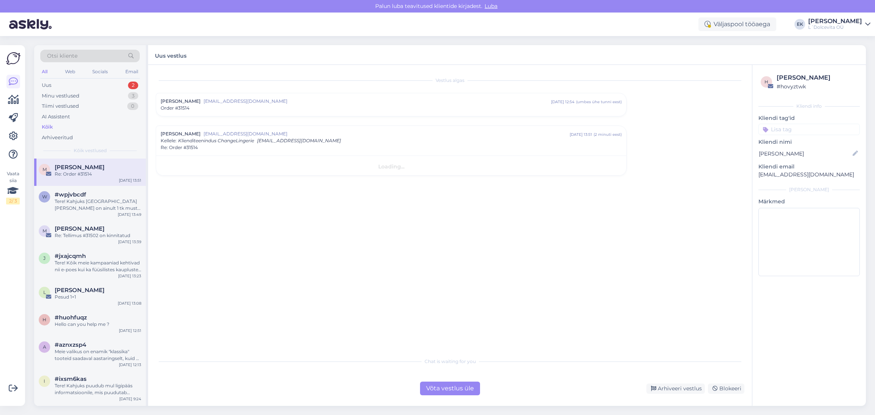
scroll to position [0, 0]
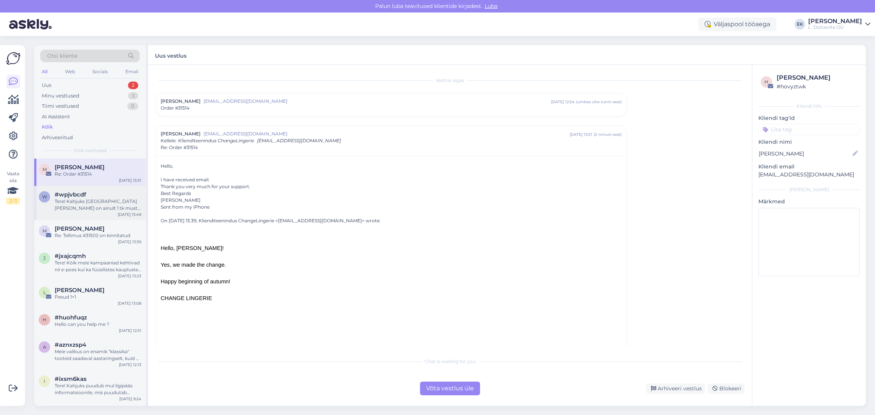
click at [79, 202] on div "Tere! Kahjuks [GEOGRAPHIC_DATA][PERSON_NAME] on ainult 1 tk musta värvi 85I, be…" at bounding box center [98, 205] width 87 height 14
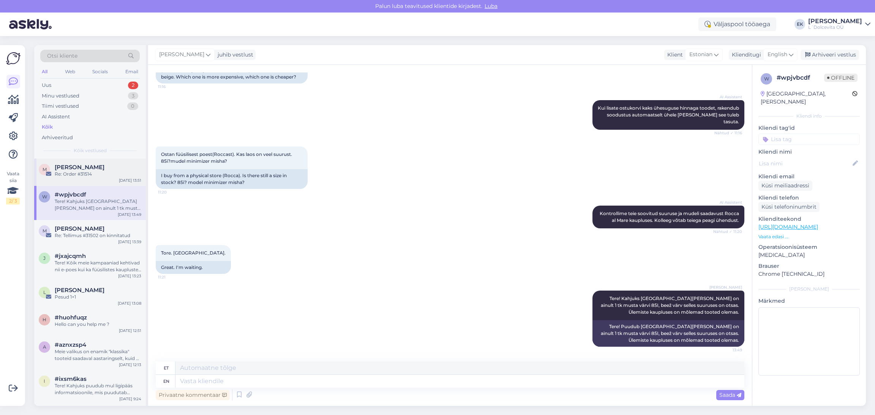
click at [72, 176] on div "Re: Order #31514" at bounding box center [98, 174] width 87 height 7
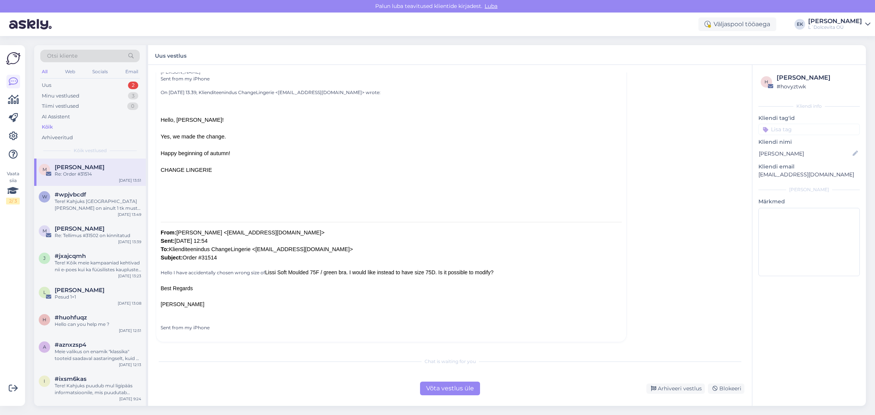
scroll to position [53, 0]
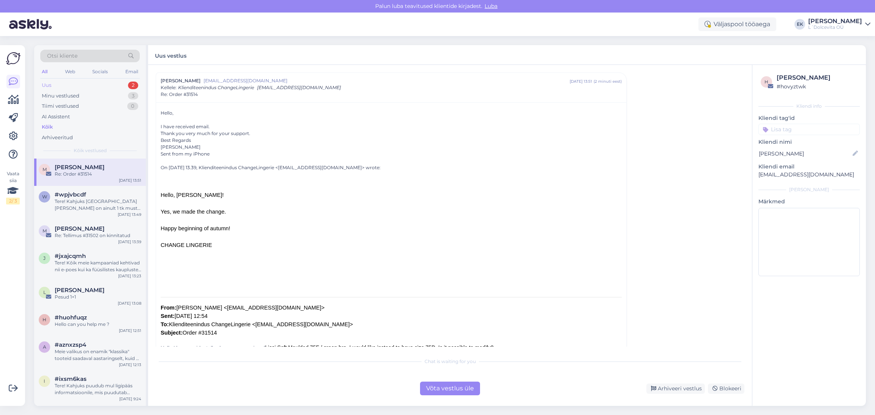
click at [60, 87] on div "Uus 2" at bounding box center [89, 85] width 99 height 11
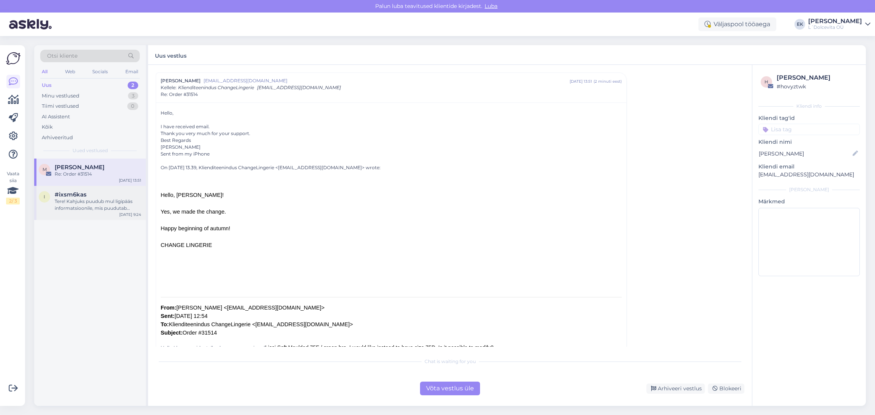
click at [85, 204] on div "Tere! Kahjuks puudub mul ligipääs informatsioonile, mis puudutab modelli kantud…" at bounding box center [98, 205] width 87 height 14
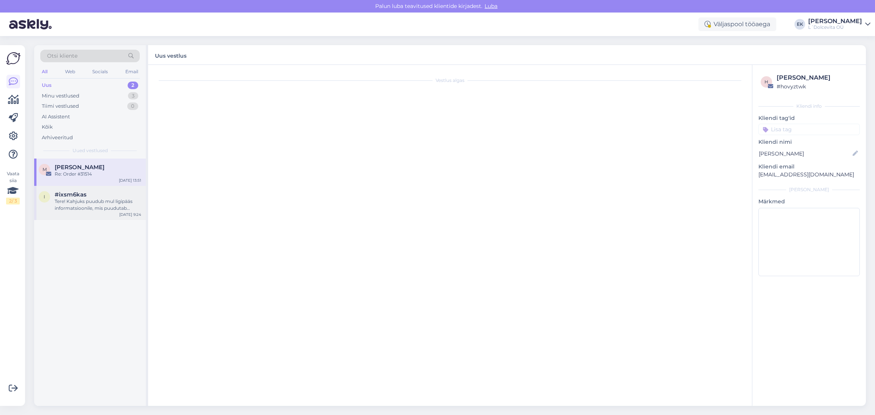
scroll to position [0, 0]
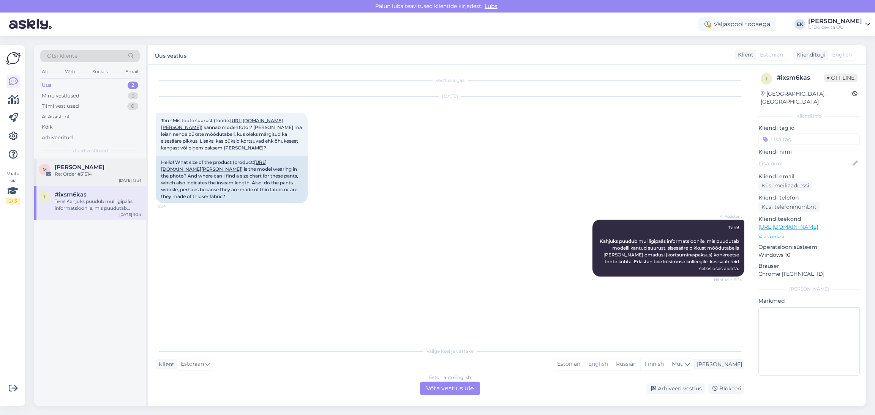
click at [74, 174] on div "Re: Order #31514" at bounding box center [98, 174] width 87 height 7
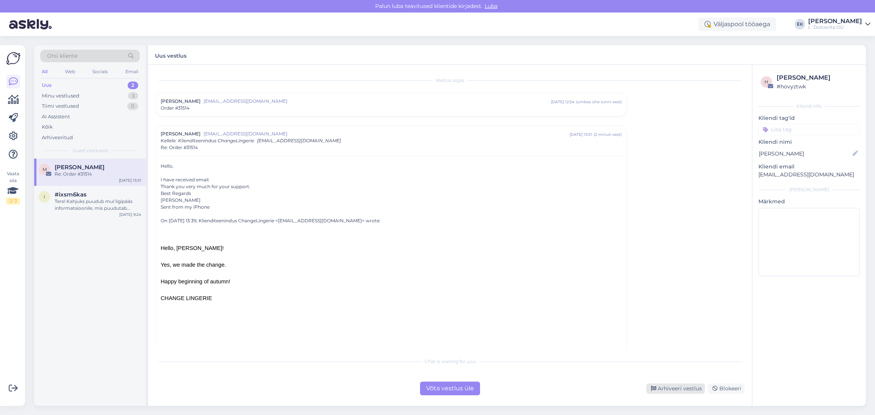
click at [660, 391] on div "Arhiveeri vestlus" at bounding box center [675, 389] width 58 height 10
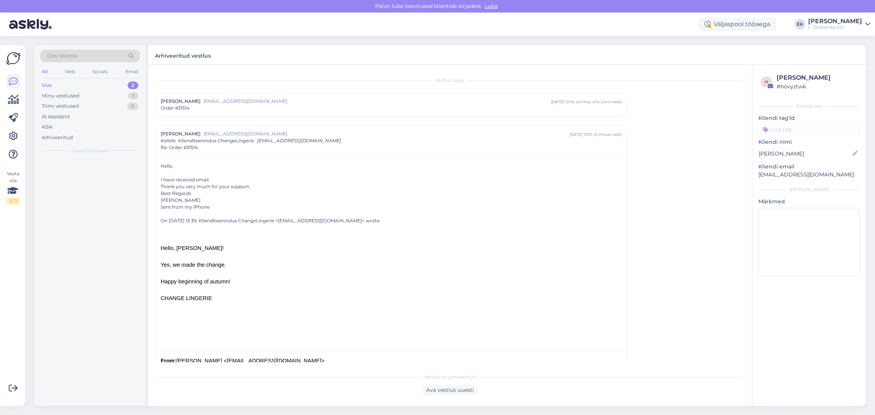
scroll to position [53, 0]
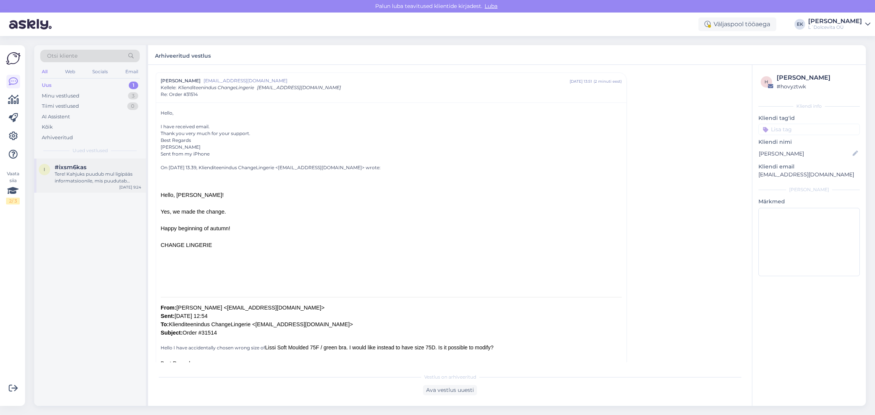
click at [69, 172] on div "Tere! Kahjuks puudub mul ligipääs informatsioonile, mis puudutab modelli kantud…" at bounding box center [98, 178] width 87 height 14
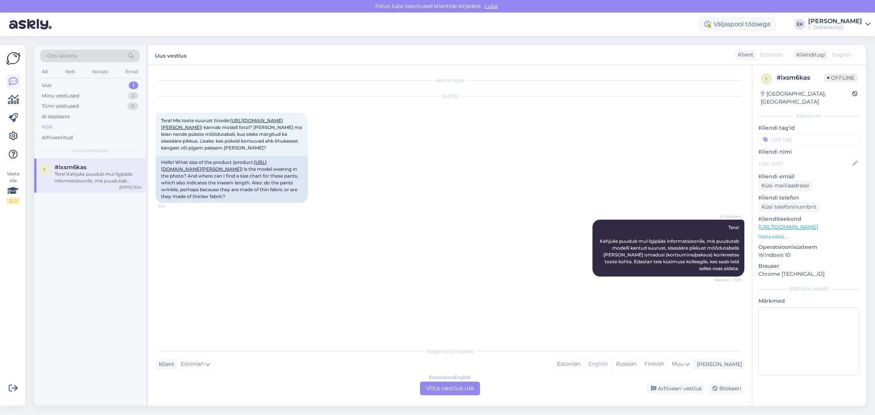
click at [53, 130] on div "Kõik" at bounding box center [89, 127] width 99 height 11
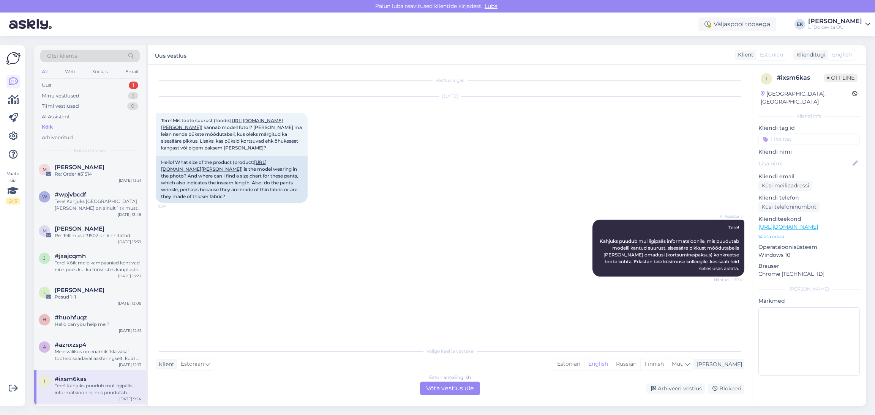
click at [108, 390] on div "Tere! Kahjuks puudub mul ligipääs informatsioonile, mis puudutab modelli kantud…" at bounding box center [98, 390] width 87 height 14
click at [221, 128] on link "[URL][DOMAIN_NAME][PERSON_NAME]" at bounding box center [222, 124] width 122 height 13
click at [237, 127] on link "[URL][DOMAIN_NAME][PERSON_NAME]" at bounding box center [222, 124] width 122 height 13
click at [282, 128] on link "[URL][DOMAIN_NAME][PERSON_NAME]" at bounding box center [222, 124] width 122 height 13
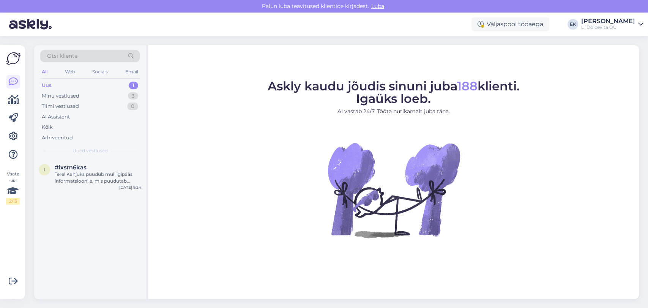
drag, startPoint x: 874, startPoint y: 5, endPoint x: 48, endPoint y: 87, distance: 830.0
click at [48, 87] on div "Uus" at bounding box center [47, 86] width 10 height 8
click at [71, 95] on div "Minu vestlused" at bounding box center [61, 96] width 38 height 8
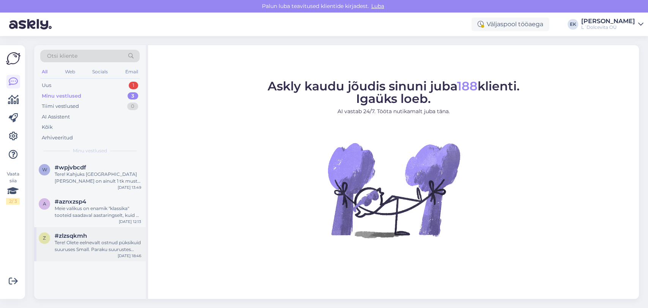
click at [71, 235] on span "#zlzsqkmh" at bounding box center [71, 235] width 32 height 7
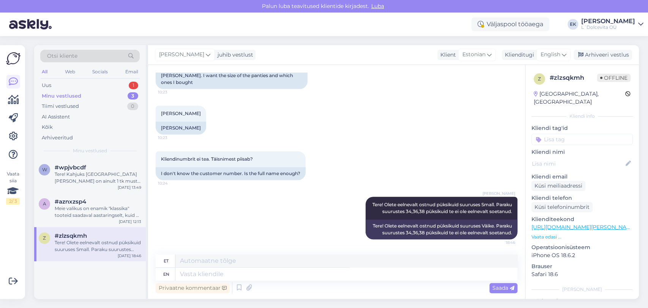
scroll to position [319, 0]
click at [60, 93] on div "Minu vestlused" at bounding box center [61, 96] width 39 height 8
click at [52, 124] on div "Kõik" at bounding box center [47, 127] width 11 height 8
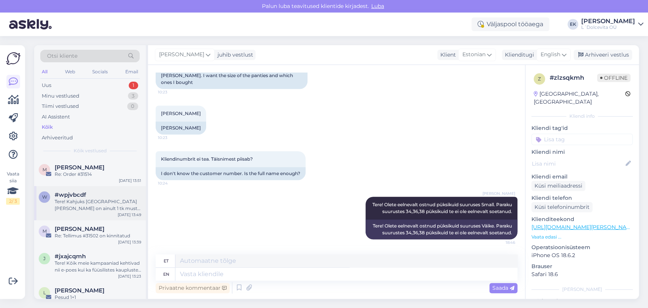
click at [93, 207] on div "Tere! Kahjuks [GEOGRAPHIC_DATA][PERSON_NAME] on ainult 1 tk musta värvi 85I, be…" at bounding box center [98, 205] width 87 height 14
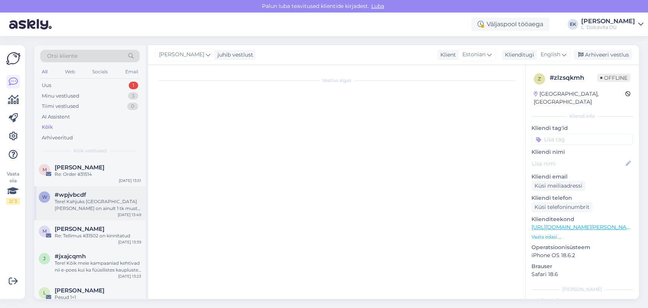
scroll to position [439, 0]
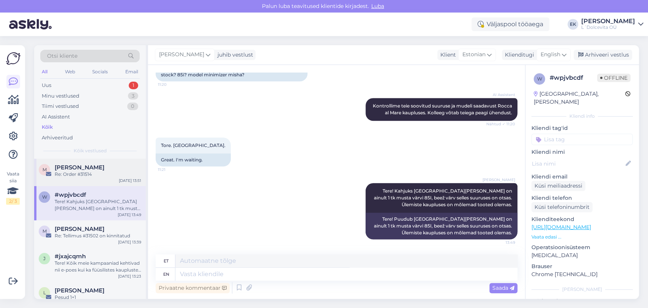
click at [69, 171] on div "Re: Order #31514" at bounding box center [98, 174] width 87 height 7
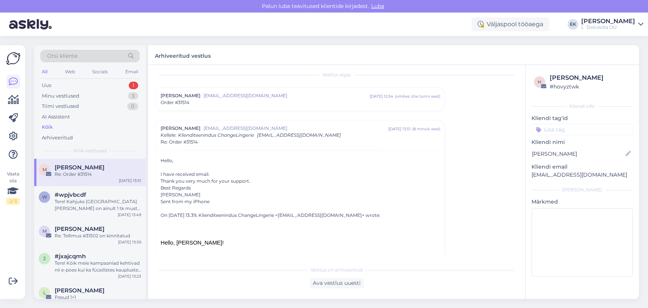
scroll to position [0, 0]
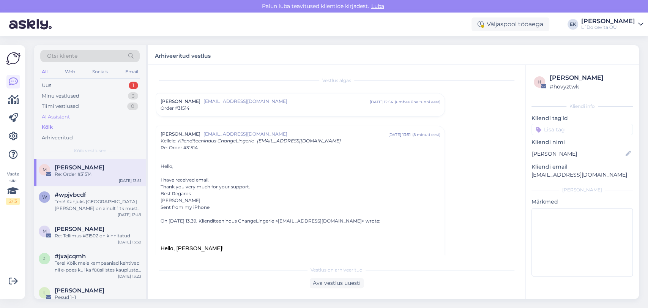
click at [53, 116] on div "AI Assistent" at bounding box center [56, 117] width 28 height 8
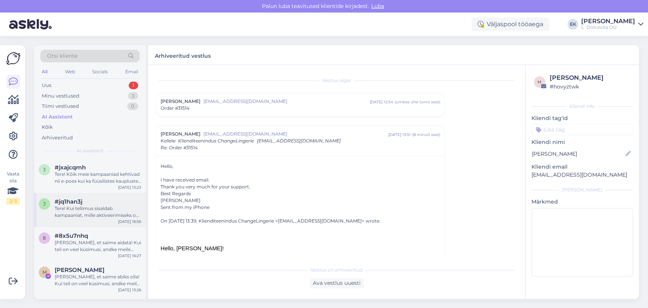
click at [97, 213] on div "Tere! Kui tellimus sisaldab kampaaniat, mille aktiveerimiseks on olnud vajalik …" at bounding box center [98, 212] width 87 height 14
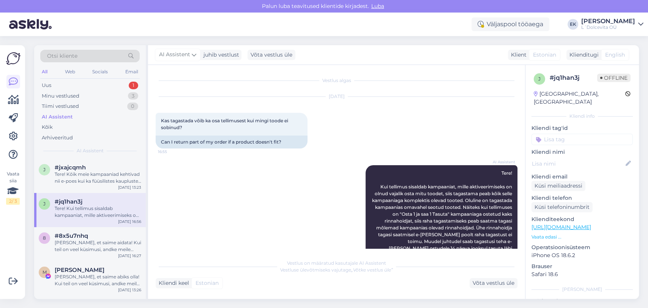
scroll to position [30, 0]
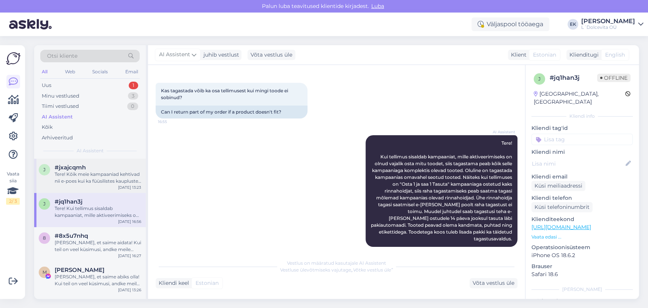
click at [91, 177] on div "Tere! Kõik meie kampaaniad kehtivad nii e-poes kui ka füüsilistes kauplustes ko…" at bounding box center [98, 178] width 87 height 14
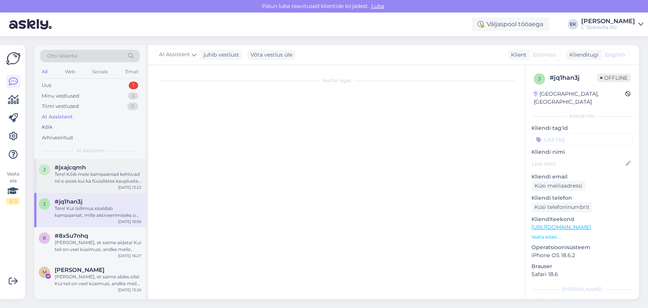
scroll to position [0, 0]
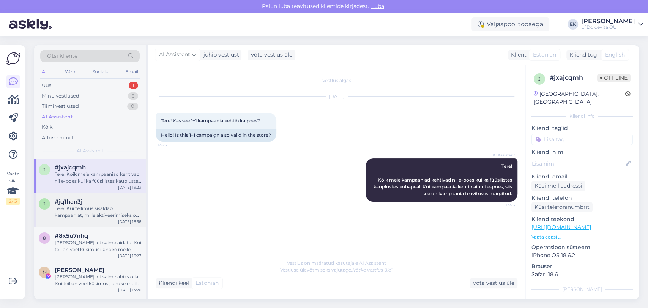
drag, startPoint x: 75, startPoint y: 207, endPoint x: 72, endPoint y: 200, distance: 7.3
click at [74, 207] on div "Tere! Kui tellimus sisaldab kampaaniat, mille aktiveerimiseks on olnud vajalik …" at bounding box center [98, 212] width 87 height 14
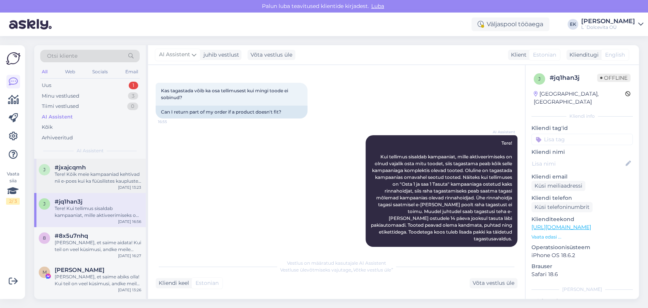
click at [74, 177] on div "Tere! Kõik meie kampaaniad kehtivad nii e-poes kui ka füüsilistes kauplustes ko…" at bounding box center [98, 178] width 87 height 14
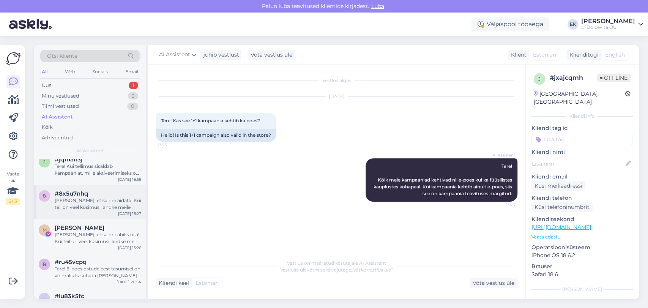
scroll to position [0, 0]
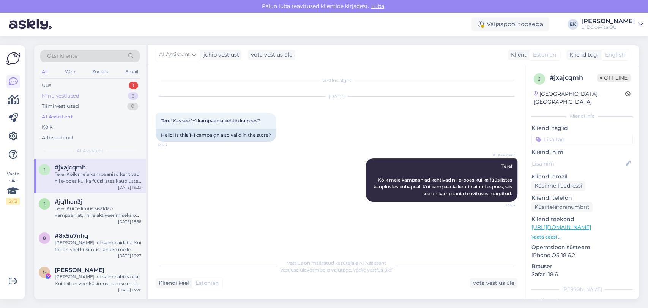
click at [64, 94] on div "Minu vestlused" at bounding box center [61, 96] width 38 height 8
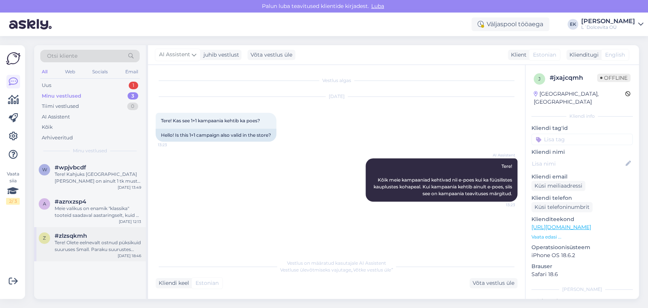
click at [88, 240] on div "Tere! Olete eelnevalt ostnud püksikuid suuruses Small. Paraku suurustes 34,36,3…" at bounding box center [98, 246] width 87 height 14
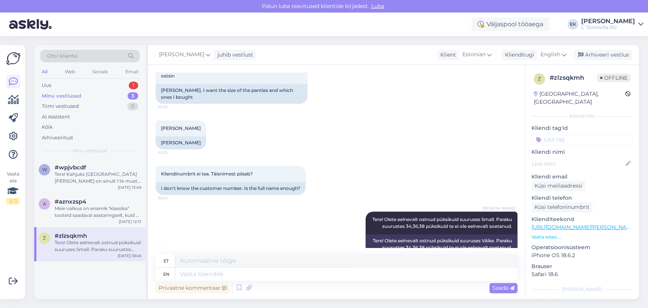
scroll to position [319, 0]
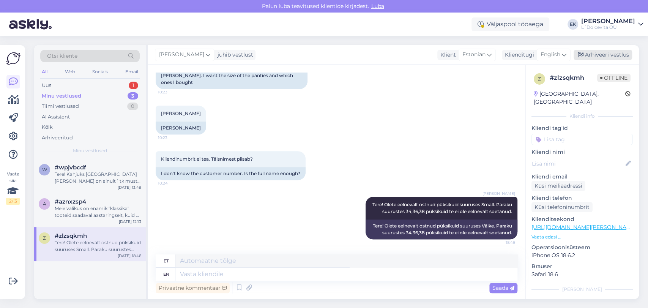
click at [602, 52] on div "Arhiveeri vestlus" at bounding box center [603, 55] width 58 height 10
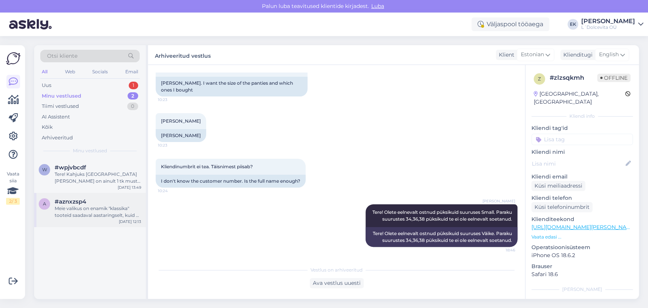
click at [78, 211] on div "Meie valikus on enamik "klassika" tooteid saadaval aastaringselt, kuid ka nende…" at bounding box center [98, 212] width 87 height 14
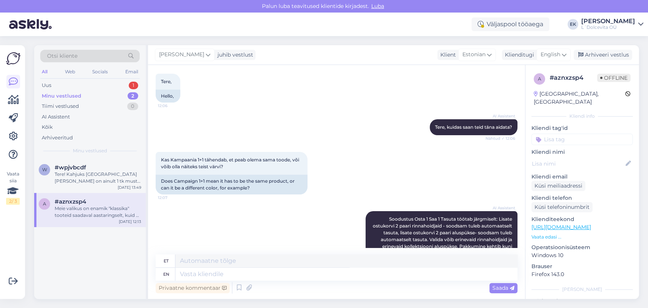
scroll to position [208, 0]
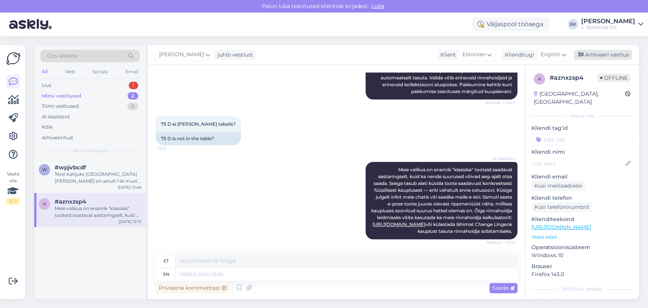
click at [608, 53] on div "Arhiveeri vestlus" at bounding box center [603, 55] width 58 height 10
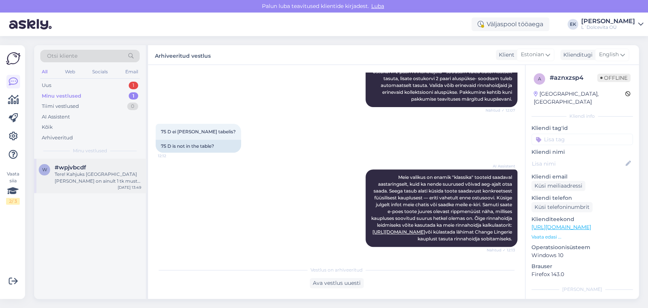
click at [97, 174] on div "Tere! Kahjuks [GEOGRAPHIC_DATA][PERSON_NAME] on ainult 1 tk musta värvi 85I, be…" at bounding box center [98, 178] width 87 height 14
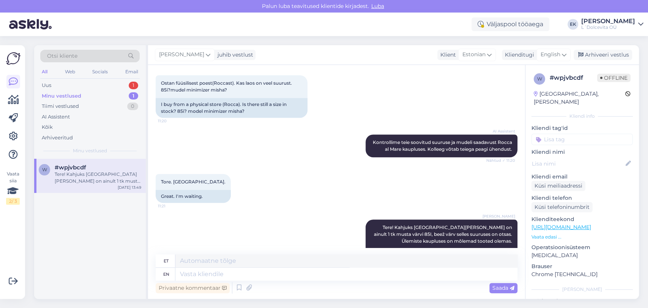
scroll to position [439, 0]
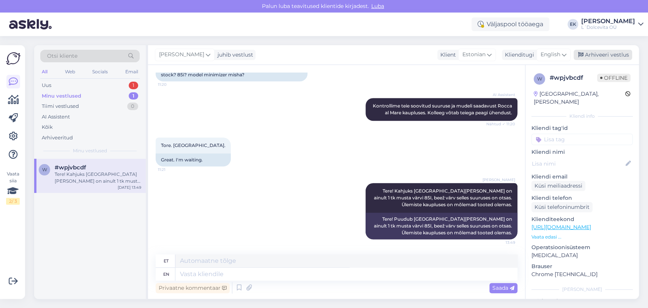
click at [589, 54] on div "Arhiveeri vestlus" at bounding box center [603, 55] width 58 height 10
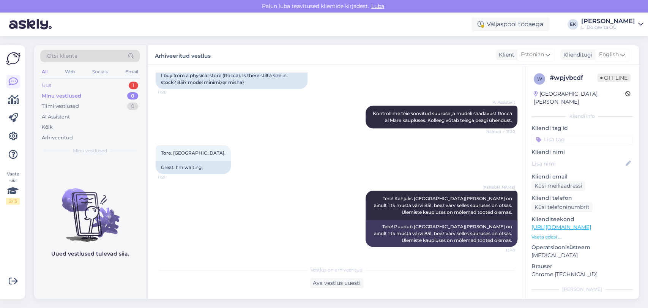
click at [82, 86] on div "Uus 1" at bounding box center [89, 85] width 99 height 11
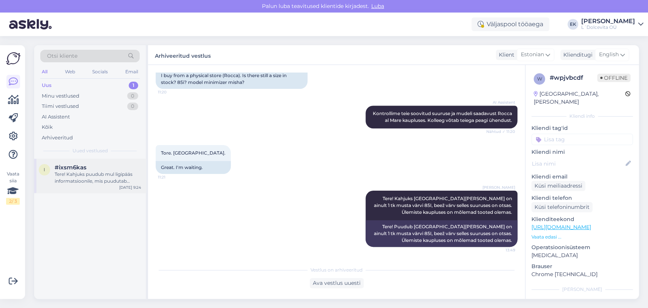
click at [99, 180] on div "Tere! Kahjuks puudub mul ligipääs informatsioonile, mis puudutab modelli kantud…" at bounding box center [98, 178] width 87 height 14
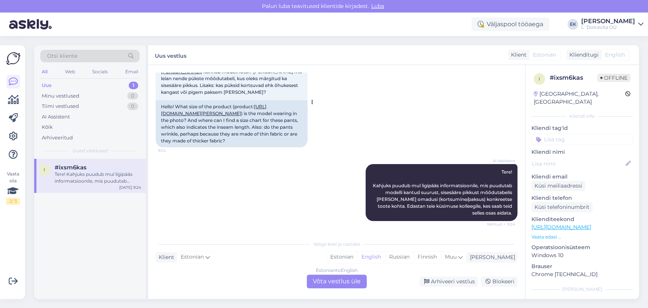
scroll to position [69, 0]
click at [326, 283] on div "Estonian to English Võta vestlus üle" at bounding box center [337, 282] width 60 height 14
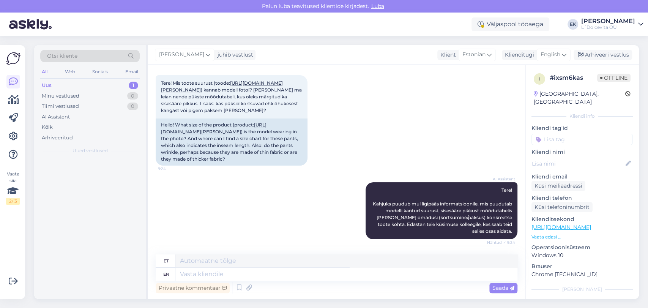
scroll to position [52, 0]
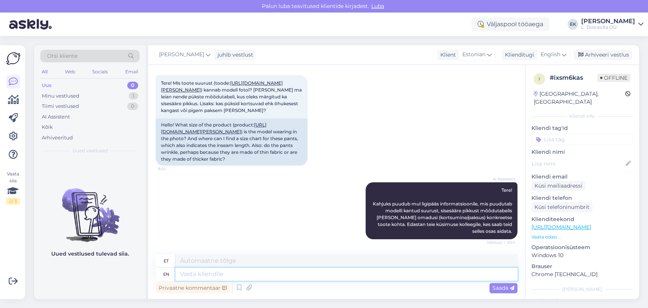
click at [211, 277] on textarea at bounding box center [346, 274] width 342 height 13
type textarea "Tere!"
type textarea "Tere"
type textarea "Tere!"
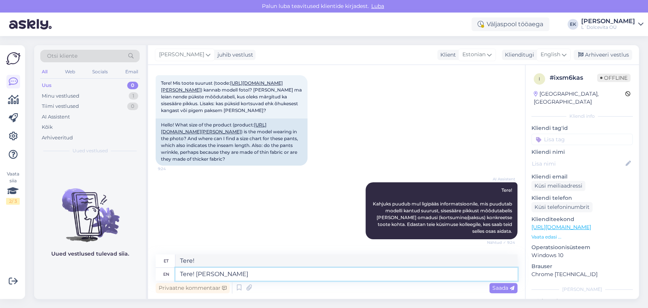
type textarea "Tere! [PERSON_NAME]"
type textarea "Tere! [PERSON_NAME] on"
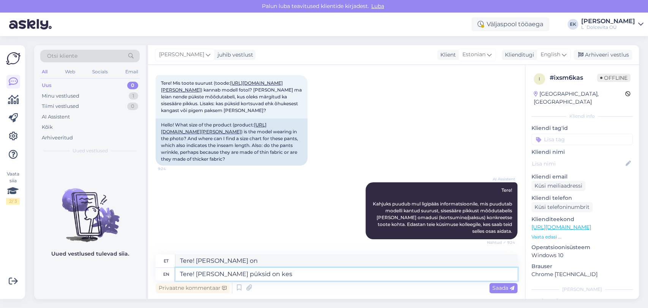
type textarea "Tere! [PERSON_NAME] püksid on kesk"
type textarea "Tere! [PERSON_NAME] püksid on keskmise"
type textarea "Tere! [PERSON_NAME] püksid on keskmise pak"
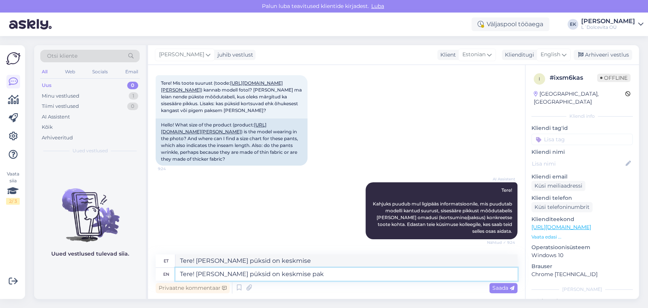
type textarea "Tere! [PERSON_NAME] püksid on keskmise pak"
type textarea "Tere! [PERSON_NAME] püksid on keskmise paksusega"
type textarea "Tere! [PERSON_NAME] püksid on keskmise paksusega, s"
type textarea "Tere! [PERSON_NAME] püksid on keskmise paksusega,"
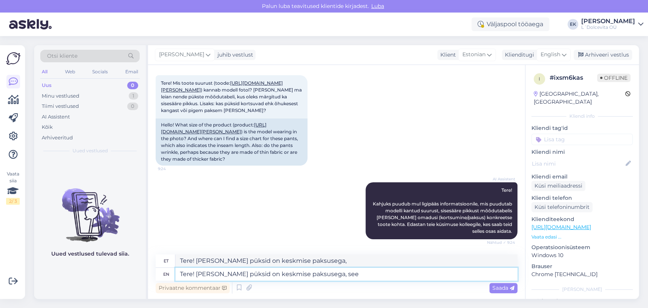
type textarea "Tere! [PERSON_NAME] püksid on keskmise paksusega, see t"
type textarea "Tere! [PERSON_NAME] püksid on keskmise paksusega, vt"
type textarea "Tere! [PERSON_NAME] püksid on keskmise paksusega, see tähendab, et"
type textarea "Tere! [PERSON_NAME] püksid on keskmise paksusega, see tähendab,"
type textarea "Tere! [PERSON_NAME] püksid on keskmise paksusega, see tähendab, et m"
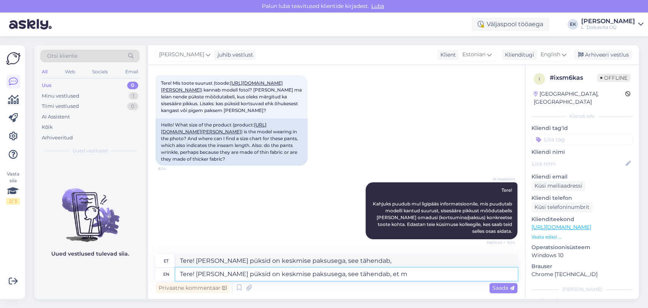
type textarea "Tere! [PERSON_NAME] püksid on keskmise paksusega, see tähendab, et"
type textarea "Tere! [PERSON_NAME] püksid on keskmise paksusega, see tähendab, et materjal ei"
type textarea "Tere! [PERSON_NAME] püksid on keskmise paksusega, see tähendab, et materjal"
type textarea "Tere! [PERSON_NAME] püksid on keskmise paksusega, see tähendab, et materjal ei"
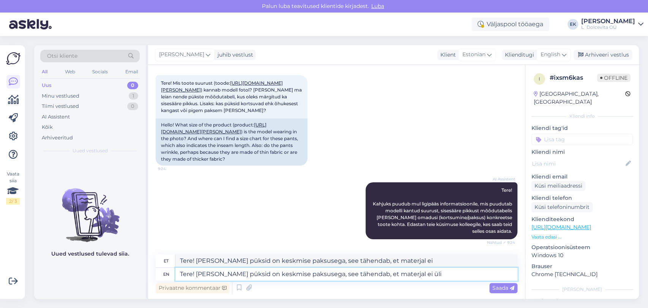
type textarea "Tere! [PERSON_NAME] püksid on keskmise paksusega, see tähendab, et materjal ei …"
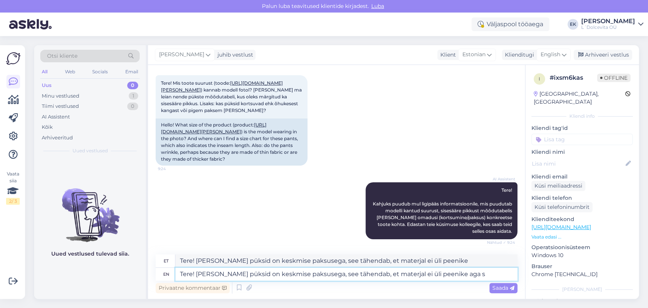
type textarea "Tere! [PERSON_NAME] püksid on keskmise paksusega, see tähendab, et materjal ei …"
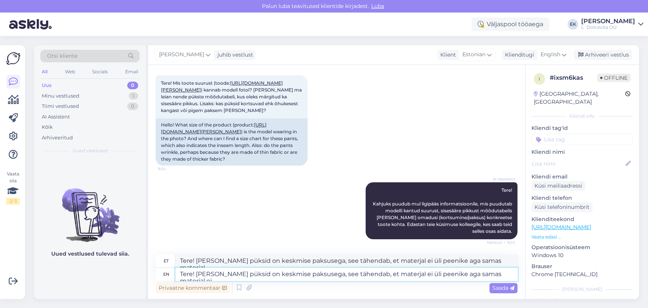
type textarea "Tere! [PERSON_NAME] püksid on keskmise paksusega, see tähendab, et materjal ei …"
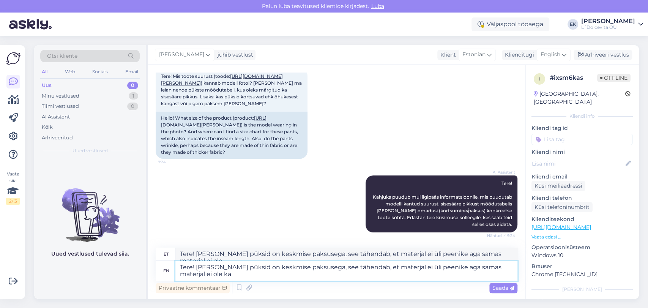
type textarea "Tere! [PERSON_NAME] püksid on keskmise paksusega, see tähendab, et materjal ei …"
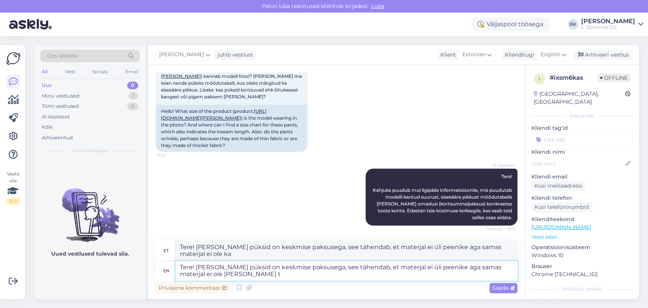
type textarea "Tere! [PERSON_NAME] püksid on keskmise paksusega, see tähendab, et materjal ei …"
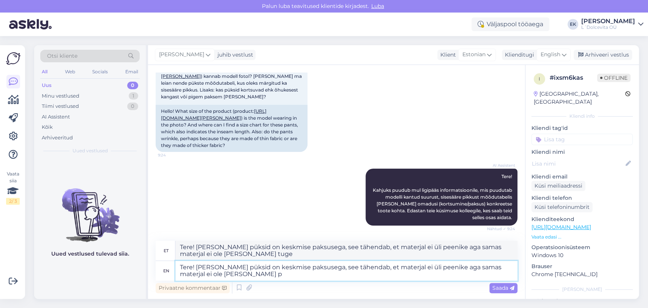
type textarea "Tere! [PERSON_NAME] püksid on keskmise paksusega, see tähendab, et materjal ei …"
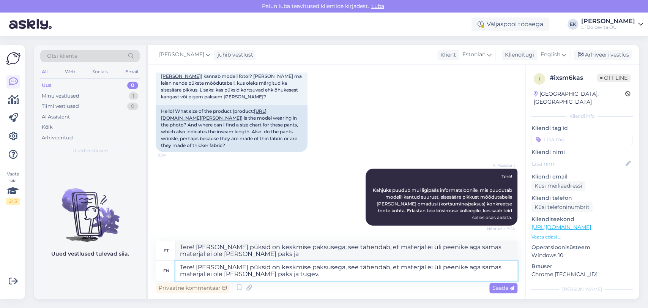
type textarea "Tere! [PERSON_NAME] püksid on keskmise paksusega, see tähendab, et materjal ei …"
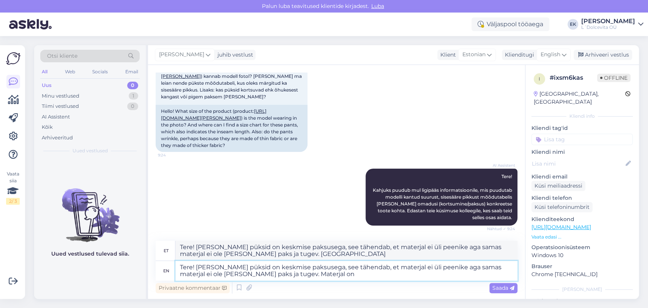
type textarea "Tere! [PERSON_NAME] püksid on keskmise paksusega, see tähendab, et materjal ei …"
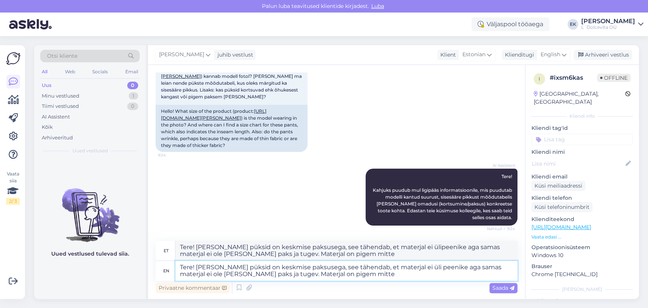
type textarea "Tere! [PERSON_NAME] püksid on keskmise paksusega, see tähendab, et materjal ei …"
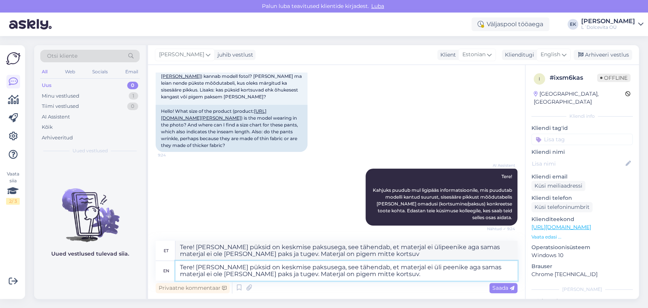
type textarea "Tere! [PERSON_NAME] püksid on keskmise paksusega, see tähendab, et materjal ei …"
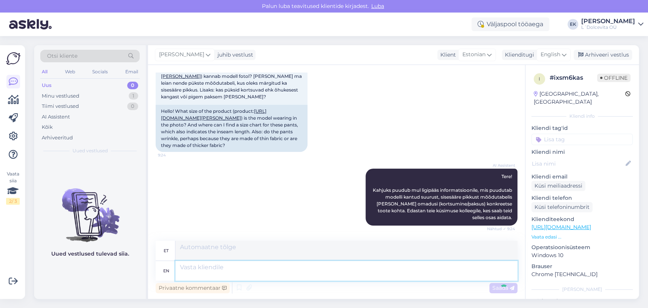
scroll to position [125, 0]
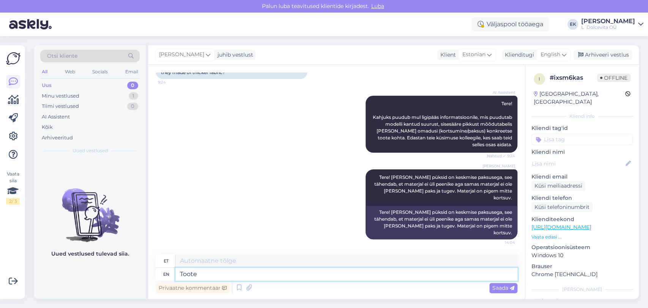
type textarea "Toote m"
type textarea "Toote"
type textarea "Toote mõõdutabel o"
type textarea "Toote mõõdutabel"
type textarea "Toote mõõdutabel on"
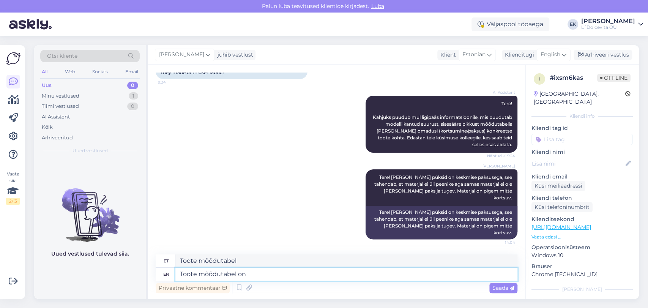
type textarea "Toote mõõdutabel on"
type textarea "Toote mõõdutabel on pi"
type textarea "Toote mõõdutabel on pildina"
type textarea "Toote mõõdutabel on pildil"
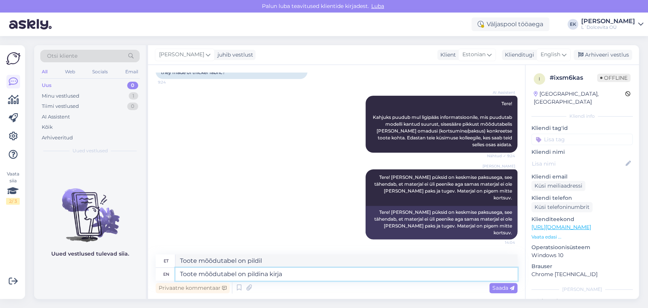
type textarea "Toote mõõdutabel on pildina kirjas"
type textarea "Toote mõõdutabel on pildina kirjas."
type textarea "Toote mõõdutabel on pildina kirjas. Kui te"
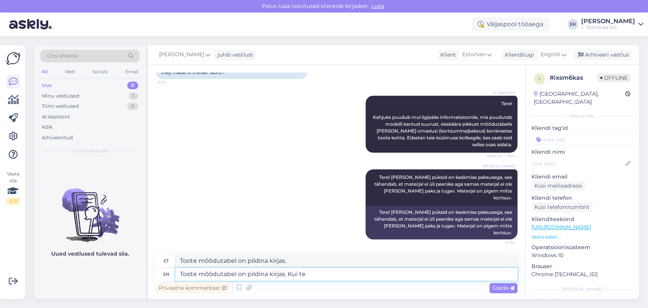
type textarea "Toote mõõdutabel on pildina kirjas. [PERSON_NAME]"
type textarea "Toote mõõdutabel on pildina kirjas. [PERSON_NAME] sa"
type textarea "Toote mõõdutabel on pildina kirjas. [PERSON_NAME]"
type textarea "Toote mõõdutabel on pildina kirjas. [PERSON_NAME] sama"
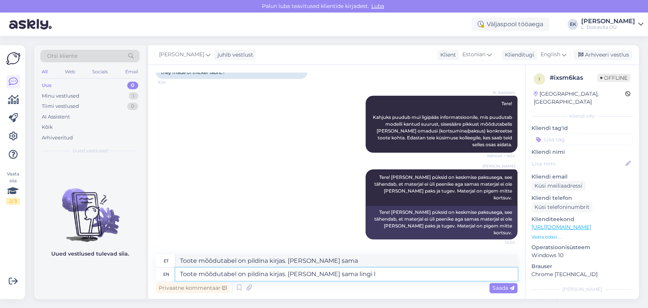
type textarea "Toote mõõdutabel on pildina kirjas. [PERSON_NAME] sama lingi la"
type textarea "Toote mõõdutabel on pildina kirjas. [PERSON_NAME] sama lingi"
type textarea "Toote mõõdutabel on pildina kirjas. [PERSON_NAME] sama lingi [PERSON_NAME],m"
type textarea "Toote mõõdutabel on pildina kirjas. [PERSON_NAME] sama lingi [PERSON_NAME],"
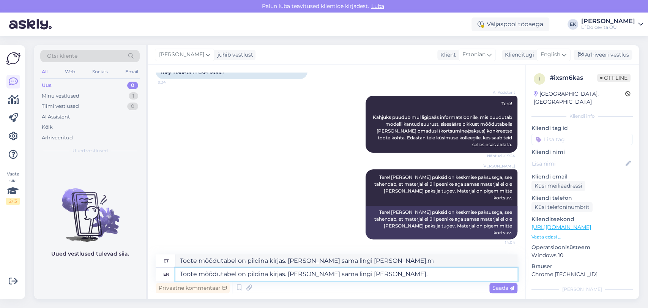
type textarea "Toote mõõdutabel on pildina kirjas. [PERSON_NAME] sama lingi [PERSON_NAME],"
type textarea "Toote mõõdutabel on pildina kirjas. [PERSON_NAME] sama lingi [PERSON_NAME], mis…"
type textarea "Toote mõõdutabel on pildina kirjas. [PERSON_NAME] sama lingi [PERSON_NAME], mis"
type textarea "Toote mõõdutabel on pildina kirjas. [PERSON_NAME] sama lingi [PERSON_NAME], mis…"
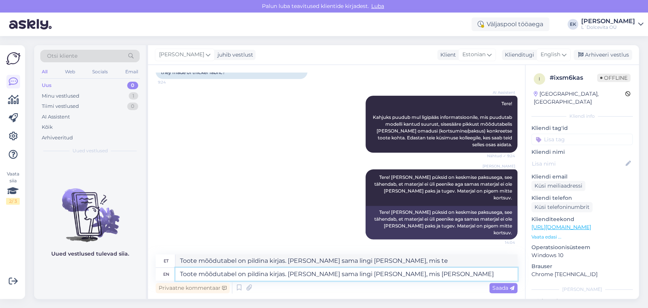
type textarea "Toote mõõdutabel on pildina kirjas. [PERSON_NAME] sama lingi [PERSON_NAME], mis…"
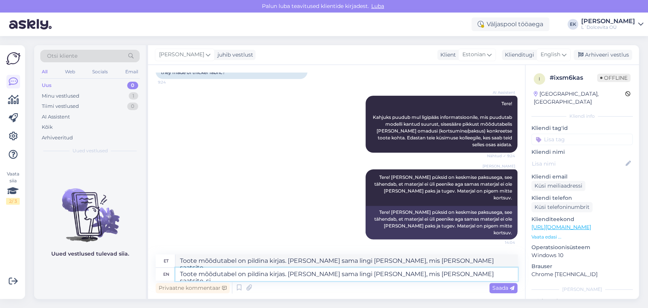
type textarea "Toote mõõdutabel on pildina kirjas. [PERSON_NAME] sama lingi [PERSON_NAME], mis…"
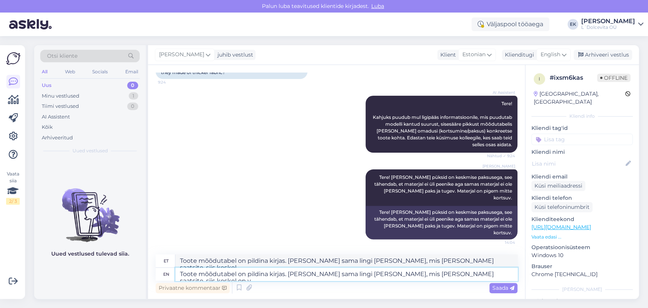
type textarea "Toote mõõdutabel on pildina kirjas. [PERSON_NAME] sama lingi [PERSON_NAME], mis…"
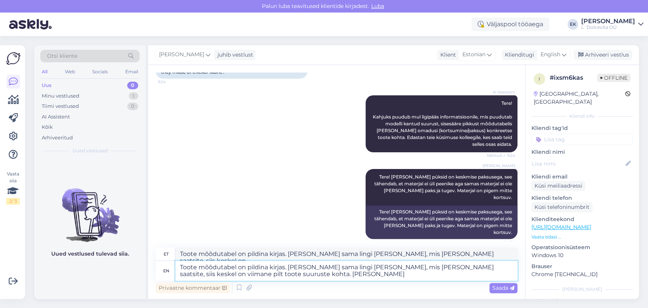
type textarea "Toote mõõdutabel on pildina kirjas. [PERSON_NAME] sama lingi [PERSON_NAME], mis…"
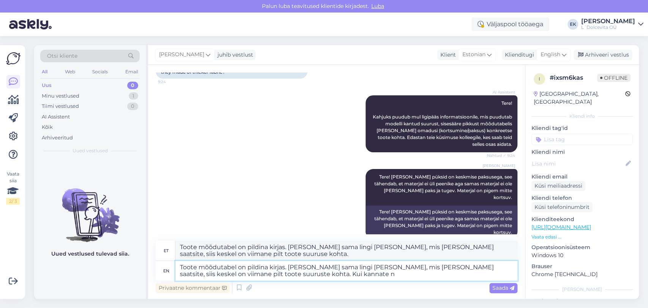
type textarea "Toote mõõdutabel on pildina kirjas. [PERSON_NAME] sama lingi [PERSON_NAME], mis…"
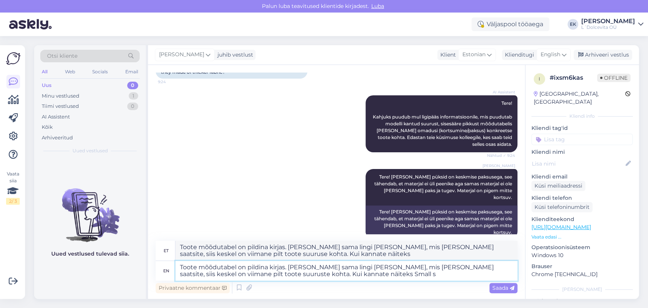
type textarea "Toote mõõdutabel on pildina kirjas. [PERSON_NAME] sama lingi [PERSON_NAME], mis…"
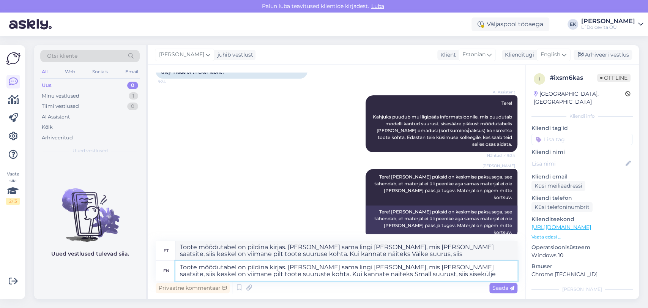
type textarea "Toote mõõdutabel on pildina kirjas. [PERSON_NAME] sama lingi [PERSON_NAME], mis…"
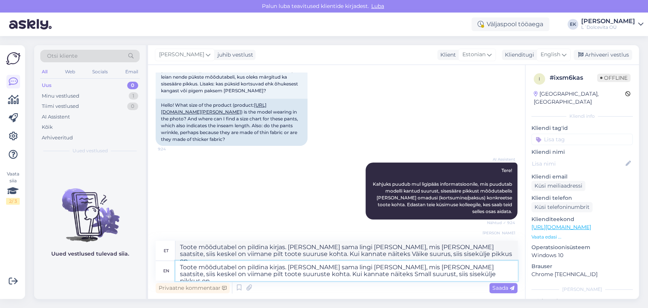
scroll to position [0, 0]
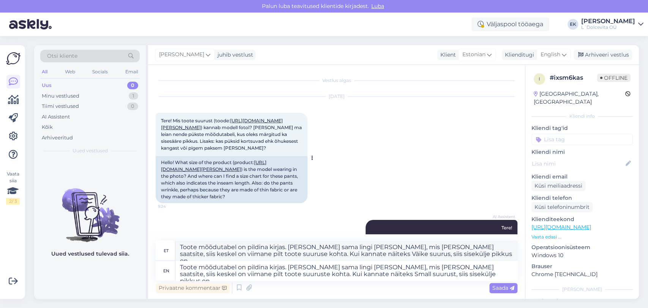
click at [219, 127] on link "[URL][DOMAIN_NAME][PERSON_NAME]" at bounding box center [222, 124] width 122 height 13
click at [437, 273] on textarea "Toote mõõdutabel on pildina kirjas. [PERSON_NAME] sama lingi [PERSON_NAME], mis…" at bounding box center [346, 271] width 342 height 20
type textarea "Toote mõõdutabel on pildina kirjas. [PERSON_NAME] sama lingi [PERSON_NAME], mis…"
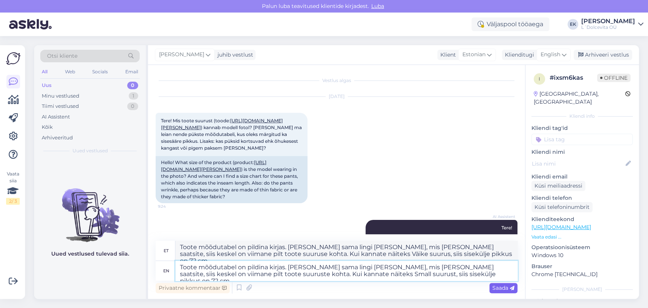
type textarea "Toote mõõdutabel on pildina kirjas. [PERSON_NAME] sama lingi [PERSON_NAME], mis…"
click at [506, 289] on span "Saada" at bounding box center [504, 287] width 22 height 7
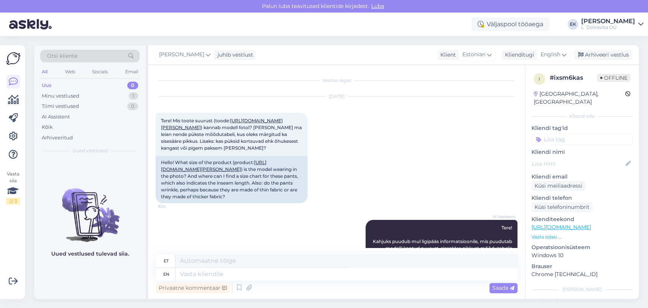
scroll to position [211, 0]
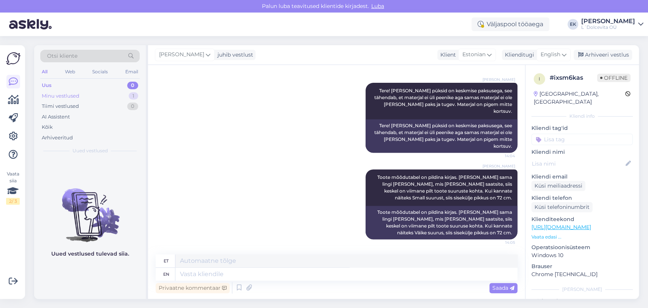
click at [70, 95] on div "Minu vestlused" at bounding box center [61, 96] width 38 height 8
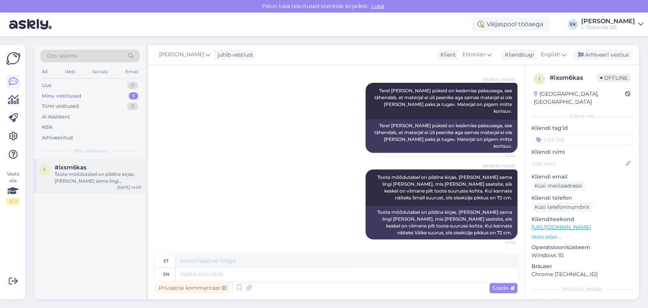
click at [101, 182] on div "Toote mõõdutabel on pildina kirjas. [PERSON_NAME] sama lingi [PERSON_NAME], mis…" at bounding box center [98, 178] width 87 height 14
click at [607, 52] on div "Arhiveeri vestlus" at bounding box center [603, 55] width 58 height 10
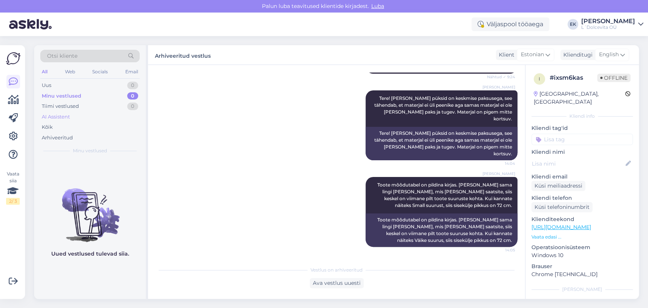
click at [57, 116] on div "AI Assistent" at bounding box center [56, 117] width 28 height 8
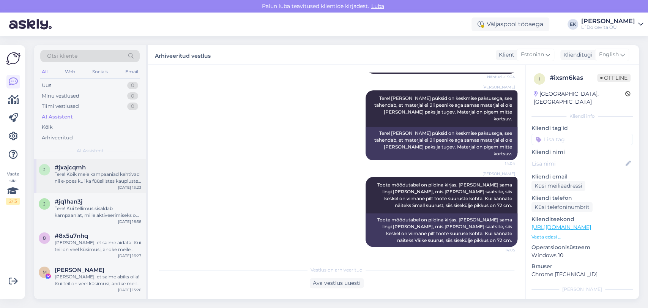
click at [91, 182] on div "Tere! Kõik meie kampaaniad kehtivad nii e-poes kui ka füüsilistes kauplustes ko…" at bounding box center [98, 178] width 87 height 14
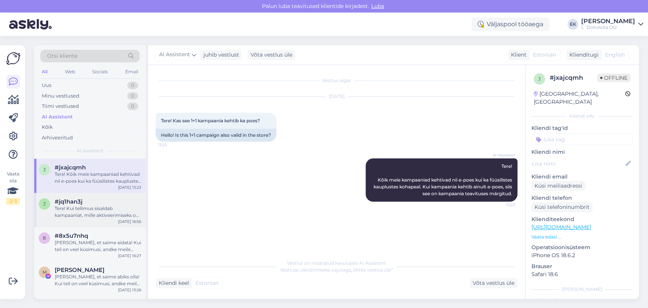
click at [99, 211] on div "Tere! Kui tellimus sisaldab kampaaniat, mille aktiveerimiseks on olnud vajalik …" at bounding box center [98, 212] width 87 height 14
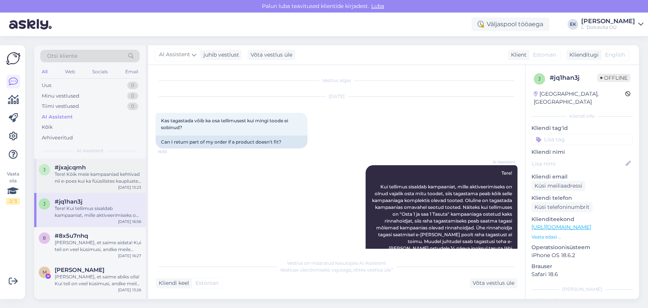
scroll to position [30, 0]
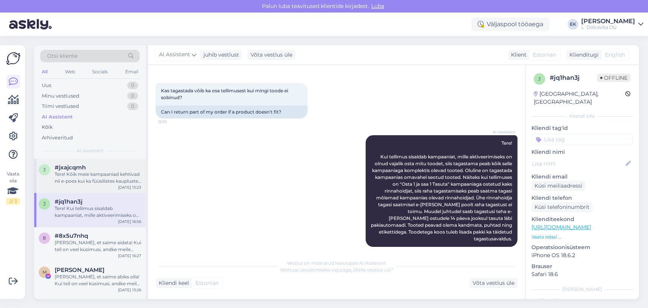
click at [78, 174] on div "Tere! Kõik meie kampaaniad kehtivad nii e-poes kui ka füüsilistes kauplustes ko…" at bounding box center [98, 178] width 87 height 14
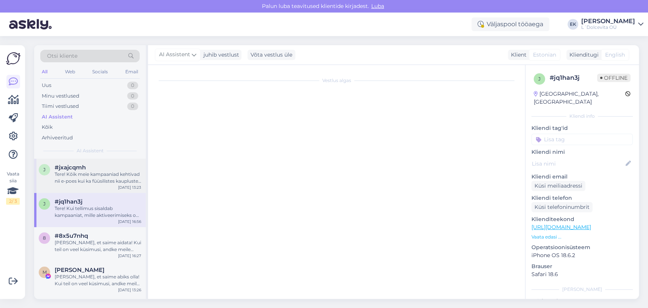
scroll to position [0, 0]
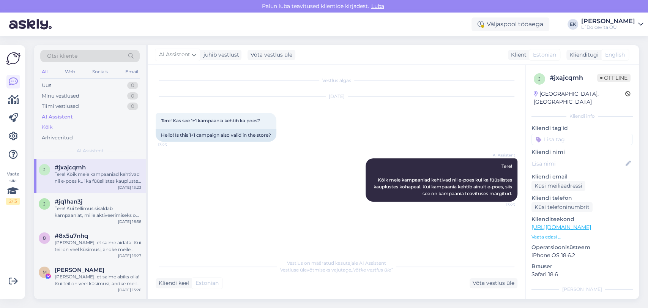
click at [49, 125] on div "Kõik" at bounding box center [47, 127] width 11 height 8
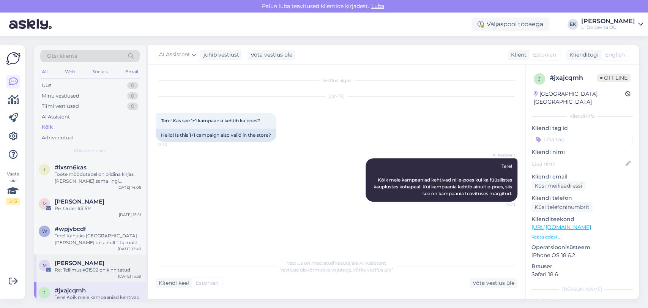
click at [84, 267] on div "Re: Tellimus #31502 on kinnitatud" at bounding box center [98, 270] width 87 height 7
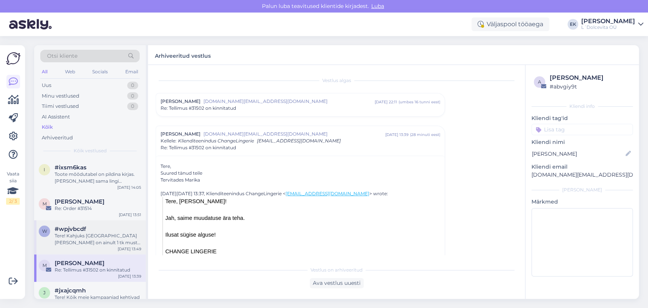
click at [82, 239] on div "Tere! Kahjuks [GEOGRAPHIC_DATA][PERSON_NAME] on ainult 1 tk musta värvi 85I, be…" at bounding box center [98, 239] width 87 height 14
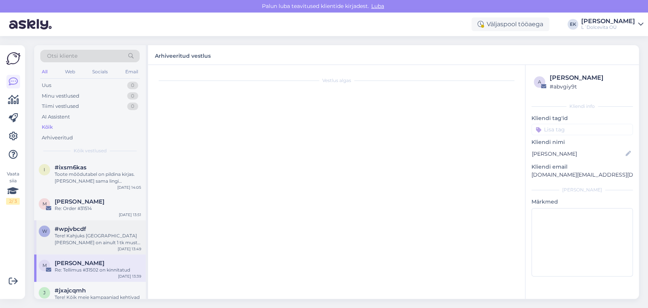
scroll to position [431, 0]
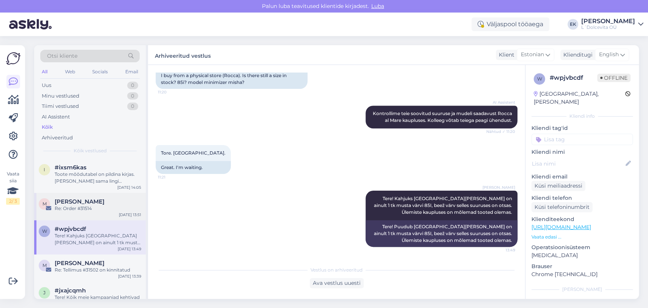
click at [85, 203] on span "[PERSON_NAME]" at bounding box center [80, 201] width 50 height 7
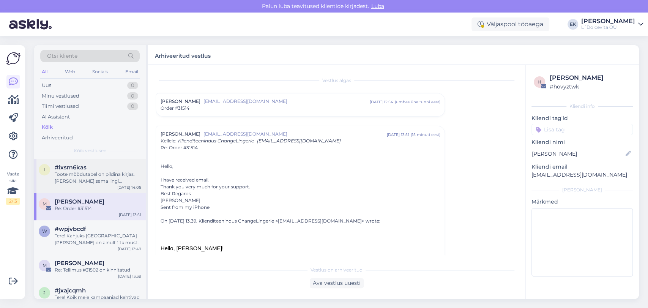
click at [85, 172] on div "Toote mõõdutabel on pildina kirjas. [PERSON_NAME] sama lingi [PERSON_NAME], mis…" at bounding box center [98, 178] width 87 height 14
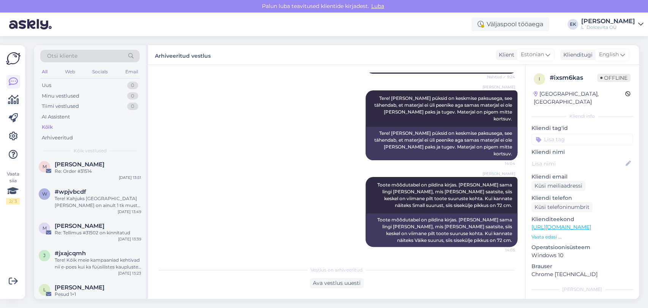
scroll to position [84, 0]
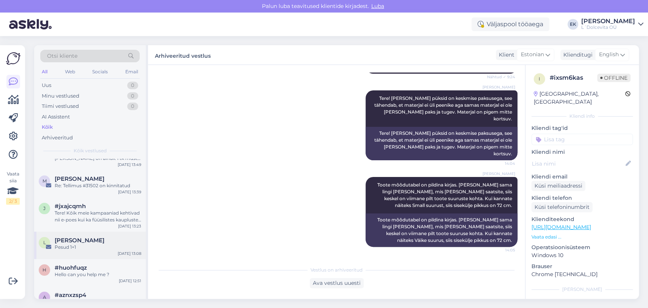
click at [95, 242] on div "[PERSON_NAME]" at bounding box center [98, 240] width 87 height 7
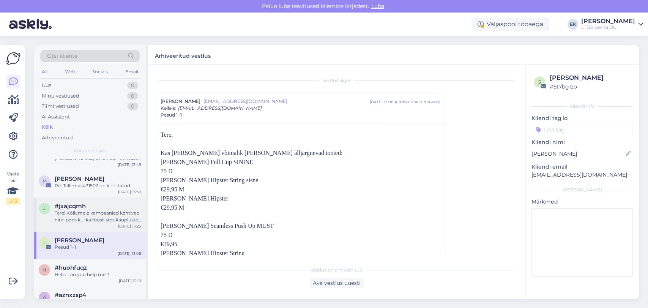
click at [85, 216] on div "Tere! Kõik meie kampaaniad kehtivad nii e-poes kui ka füüsilistes kauplustes ko…" at bounding box center [98, 217] width 87 height 14
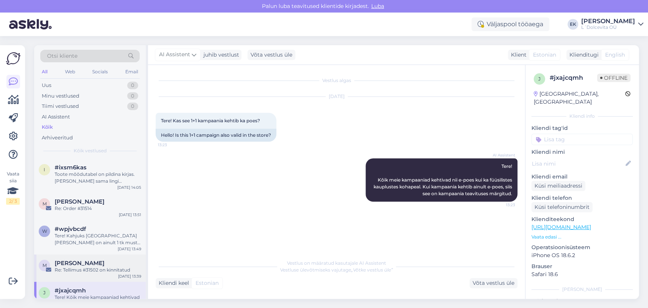
click at [94, 263] on span "[PERSON_NAME]" at bounding box center [80, 263] width 50 height 7
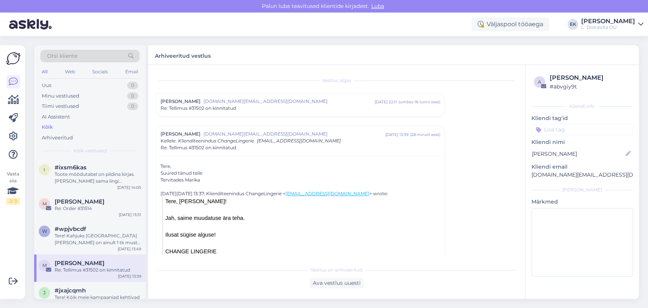
scroll to position [53, 0]
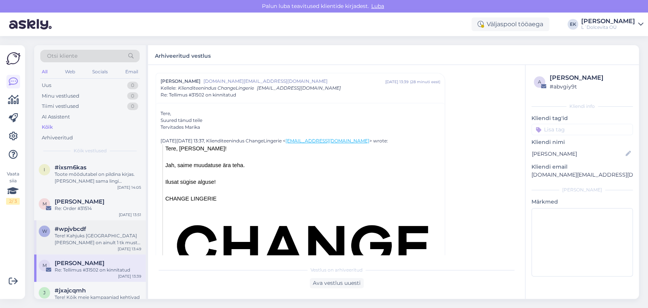
click at [87, 236] on div "Tere! Kahjuks [GEOGRAPHIC_DATA][PERSON_NAME] on ainult 1 tk musta värvi 85I, be…" at bounding box center [98, 239] width 87 height 14
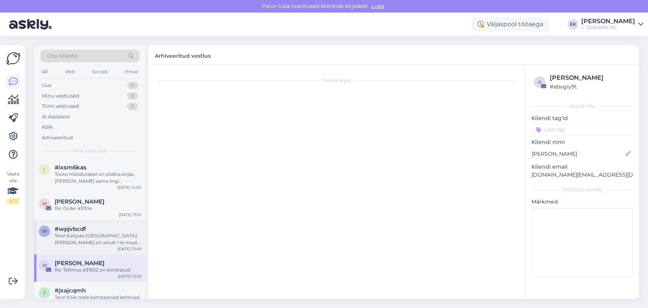
scroll to position [431, 0]
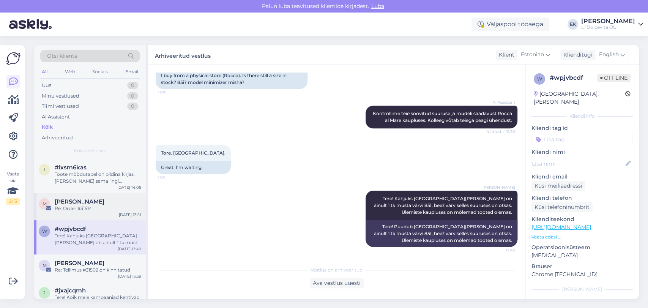
click at [83, 209] on div "Re: Order #31514" at bounding box center [98, 208] width 87 height 7
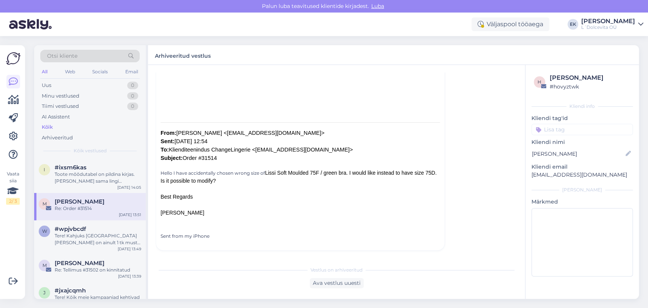
scroll to position [53, 0]
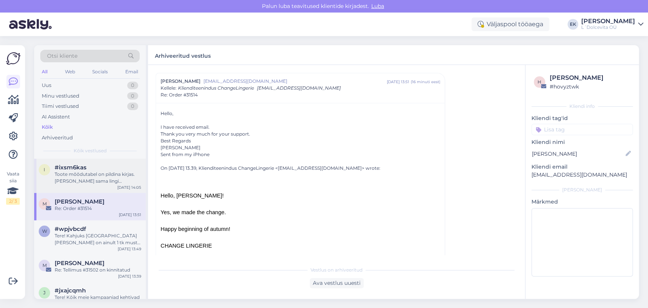
click at [84, 174] on div "Toote mõõdutabel on pildina kirjas. [PERSON_NAME] sama lingi [PERSON_NAME], mis…" at bounding box center [98, 178] width 87 height 14
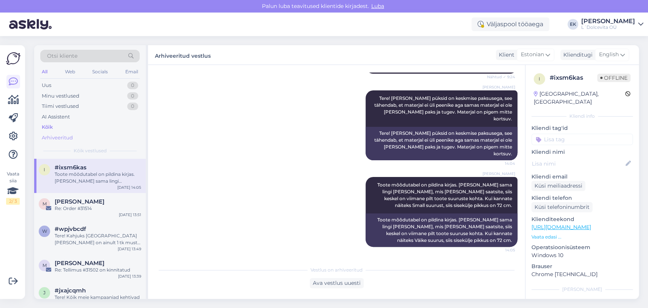
click at [66, 136] on div "Arhiveeritud" at bounding box center [57, 138] width 31 height 8
click at [95, 204] on span "[PERSON_NAME]" at bounding box center [80, 201] width 50 height 7
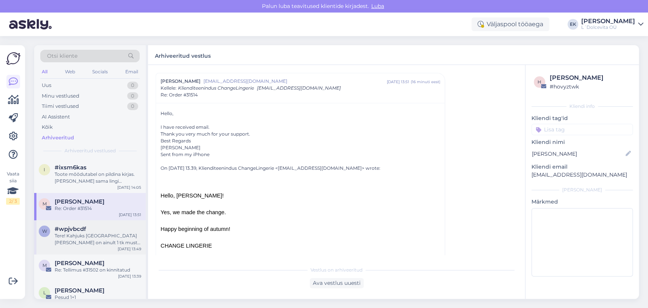
click at [116, 236] on div "Tere! Kahjuks [GEOGRAPHIC_DATA][PERSON_NAME] on ainult 1 tk musta värvi 85I, be…" at bounding box center [98, 239] width 87 height 14
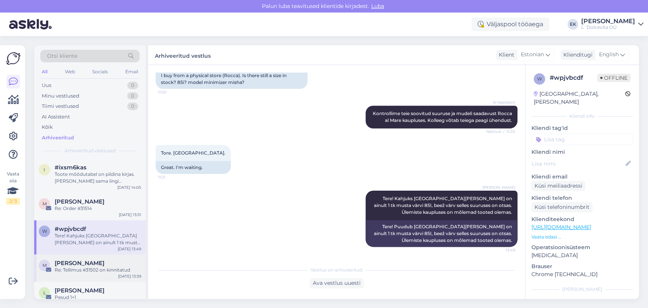
click at [129, 267] on div "Re: Tellimus #31502 on kinnitatud" at bounding box center [98, 270] width 87 height 7
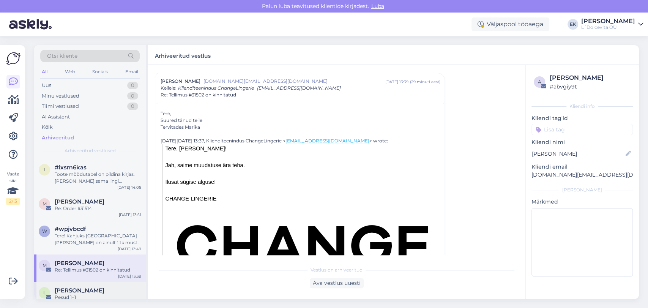
click at [123, 291] on div "[PERSON_NAME]" at bounding box center [98, 290] width 87 height 7
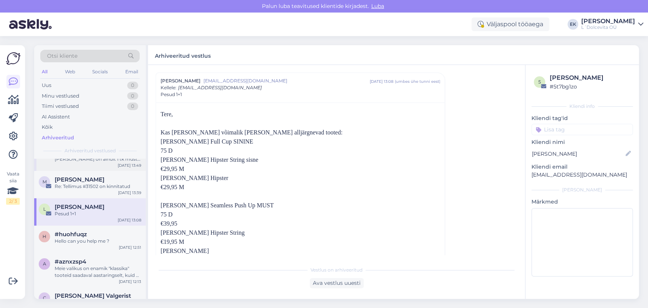
scroll to position [84, 0]
click at [109, 242] on div "Hello can you help me ?" at bounding box center [98, 240] width 87 height 7
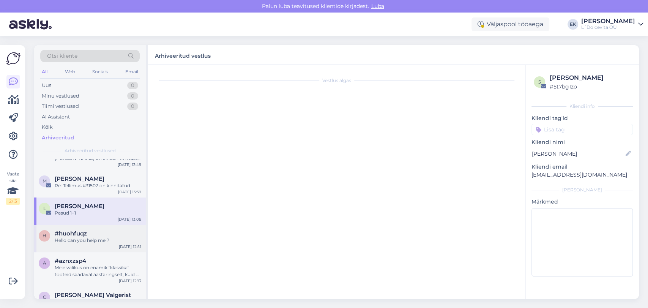
scroll to position [284, 0]
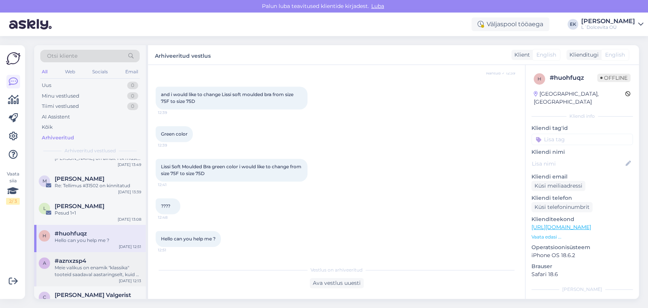
click at [103, 268] on div "Meie valikus on enamik "klassika" tooteid saadaval aastaringselt, kuid ka nende…" at bounding box center [98, 271] width 87 height 14
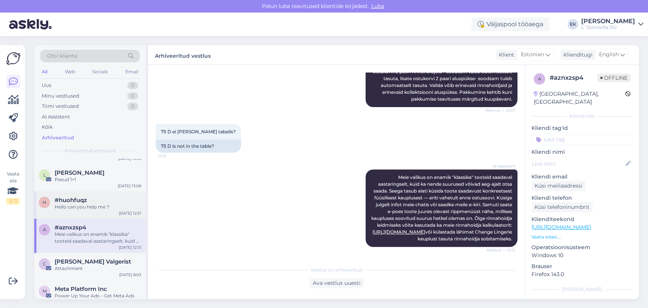
scroll to position [169, 0]
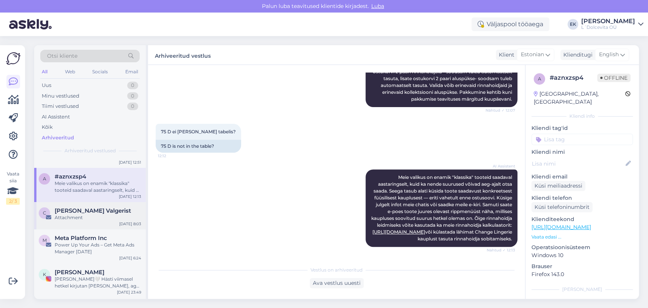
click at [90, 212] on span "[PERSON_NAME] Valgerist" at bounding box center [93, 210] width 76 height 7
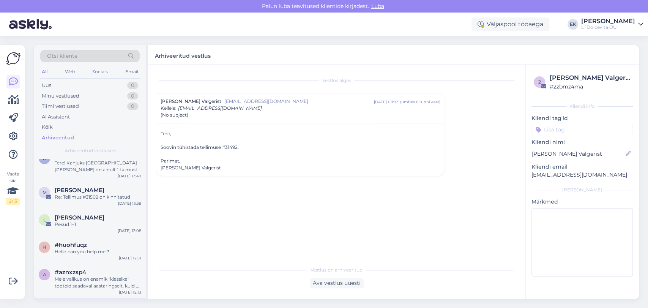
scroll to position [0, 0]
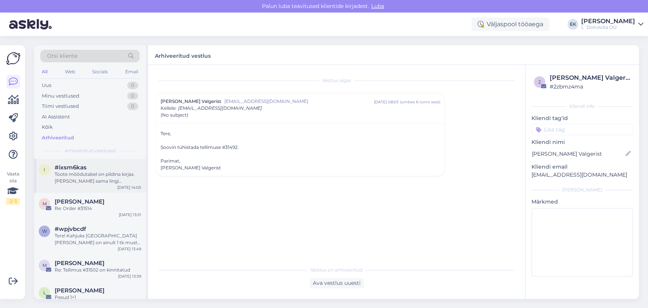
click at [91, 166] on div "#ixsm6kas" at bounding box center [98, 167] width 87 height 7
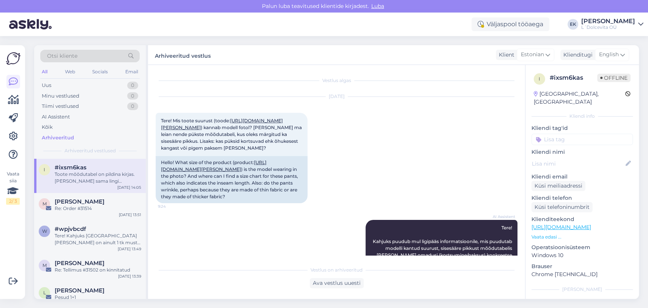
scroll to position [203, 0]
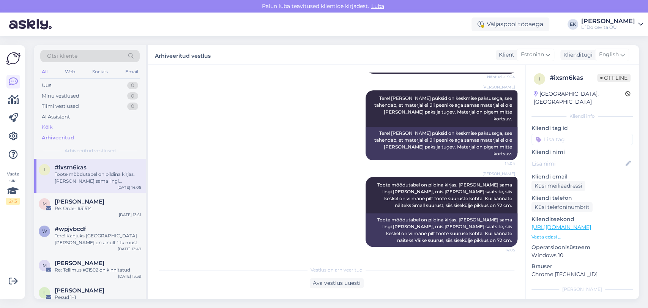
click at [47, 126] on div "Kõik" at bounding box center [47, 127] width 11 height 8
click at [54, 115] on div "AI Assistent" at bounding box center [56, 117] width 28 height 8
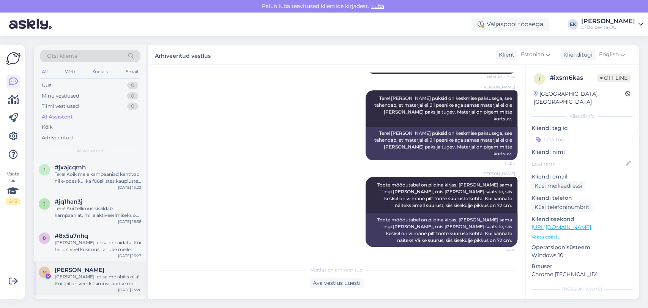
click at [99, 284] on div "[PERSON_NAME], et saime abiks olla! Kui teil on veel küsimusi, andke meile tead…" at bounding box center [98, 280] width 87 height 14
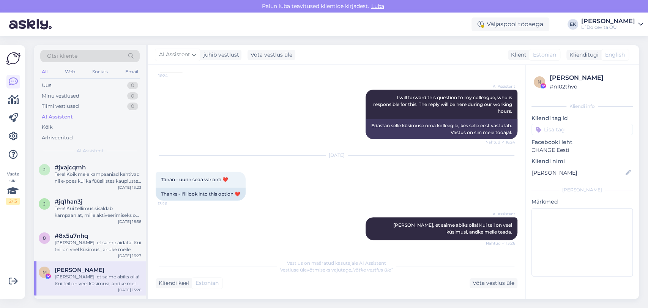
scroll to position [150, 0]
click at [95, 245] on div "[PERSON_NAME], et saime aidata! Kui teil on veel küsimusi, andke meile teada." at bounding box center [98, 246] width 87 height 14
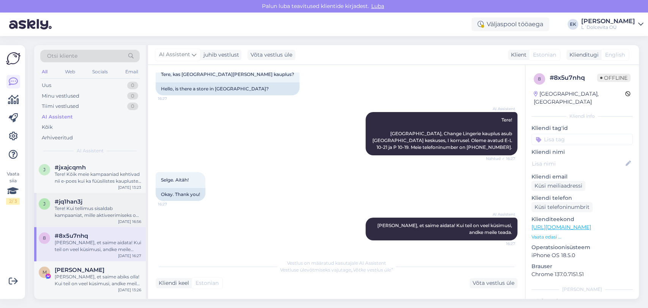
click at [91, 208] on div "Tere! Kui tellimus sisaldab kampaaniat, mille aktiveerimiseks on olnud vajalik …" at bounding box center [98, 212] width 87 height 14
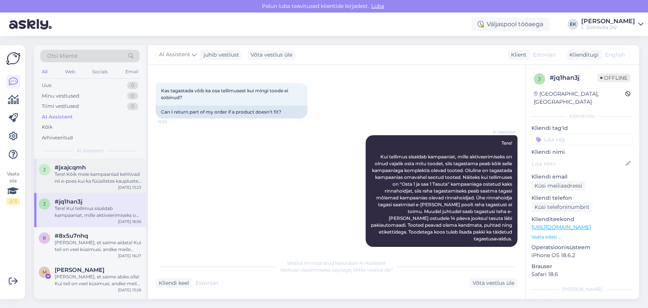
click at [95, 174] on div "Tere! Kõik meie kampaaniad kehtivad nii e-poes kui ka füüsilistes kauplustes ko…" at bounding box center [98, 178] width 87 height 14
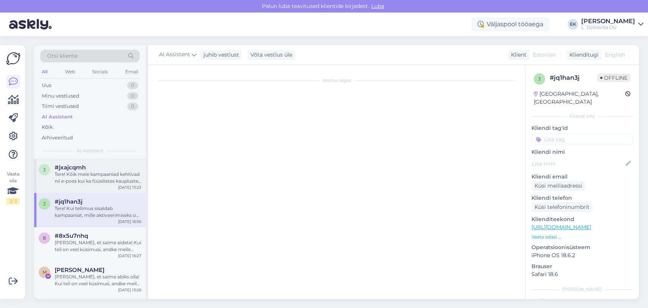
scroll to position [0, 0]
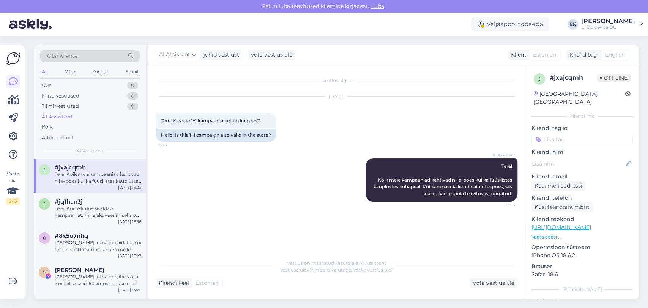
drag, startPoint x: 557, startPoint y: 5, endPoint x: 450, endPoint y: 2, distance: 107.1
click at [440, 1] on div "[PERSON_NAME] teavitused klientide kirjadest. [GEOGRAPHIC_DATA]" at bounding box center [324, 6] width 648 height 13
